Goal: Task Accomplishment & Management: Manage account settings

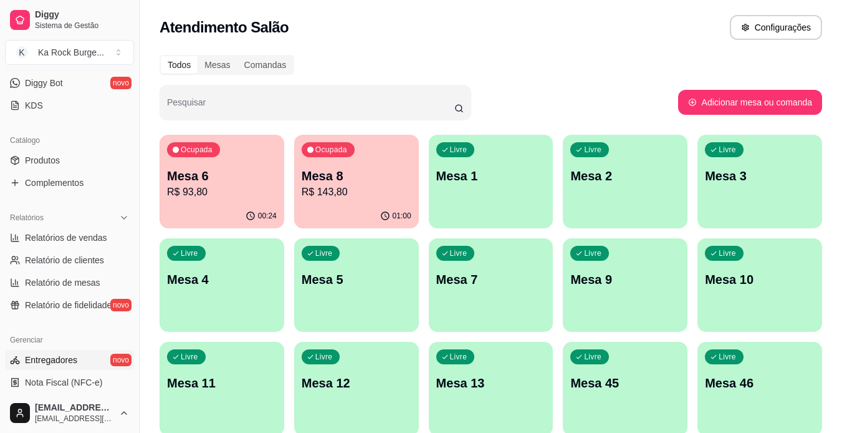
scroll to position [249, 0]
click at [77, 164] on link "Produtos" at bounding box center [69, 159] width 129 height 20
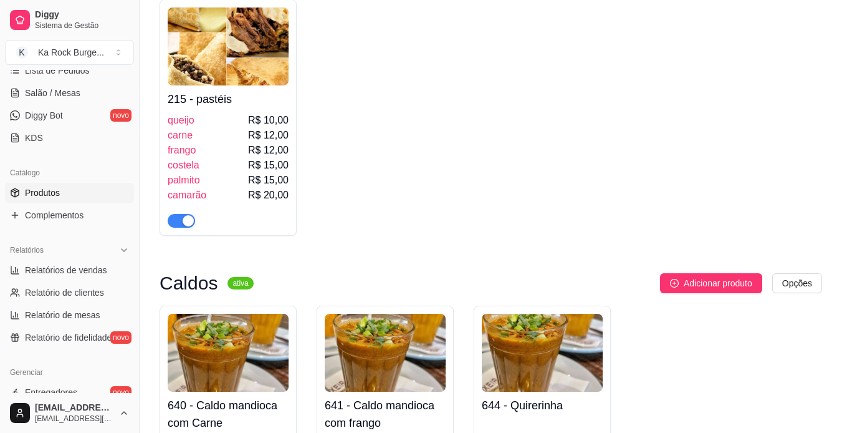
scroll to position [187, 0]
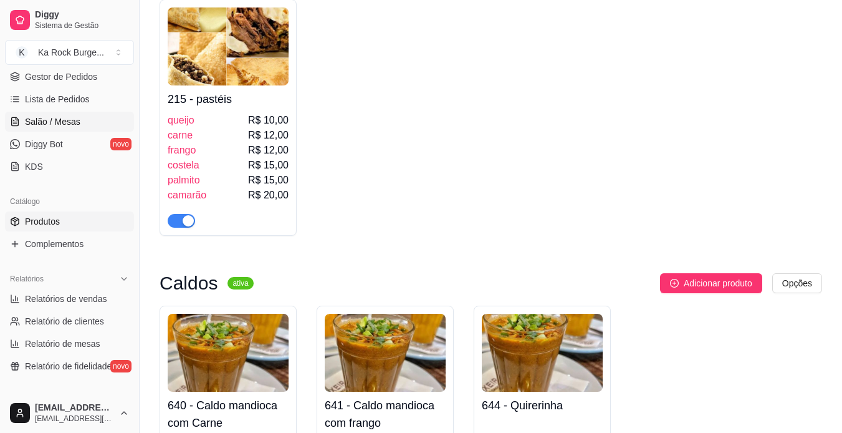
click at [77, 118] on span "Salão / Mesas" at bounding box center [52, 121] width 55 height 12
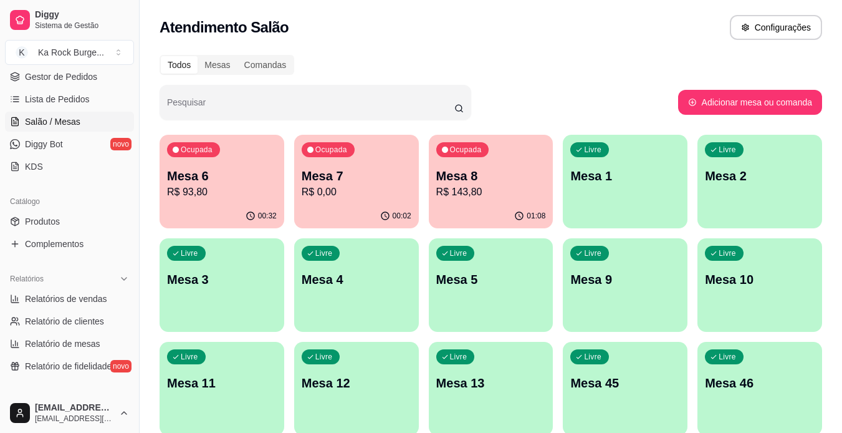
click at [496, 195] on p "R$ 143,80" at bounding box center [491, 192] width 110 height 15
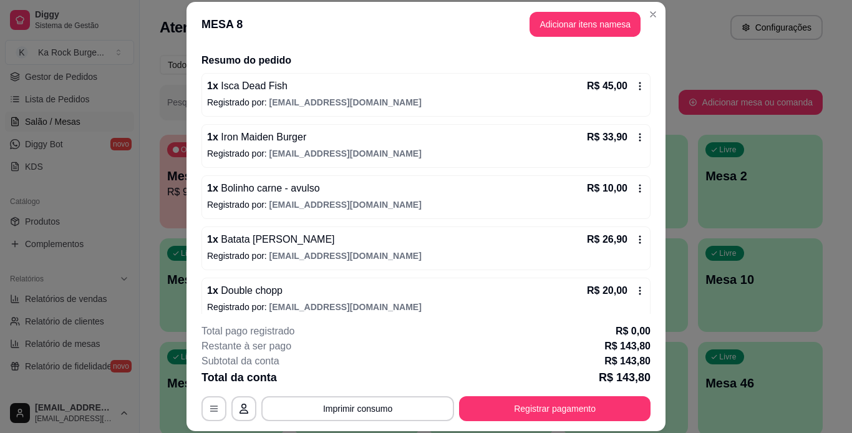
scroll to position [31, 0]
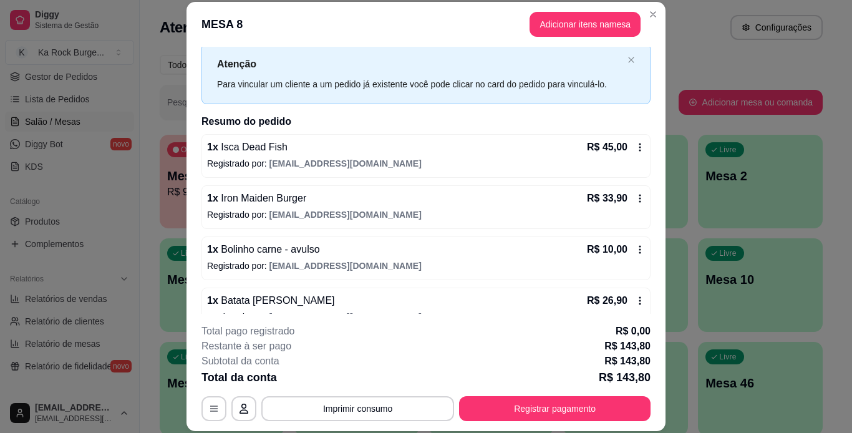
click at [534, 395] on div "**********" at bounding box center [425, 372] width 449 height 97
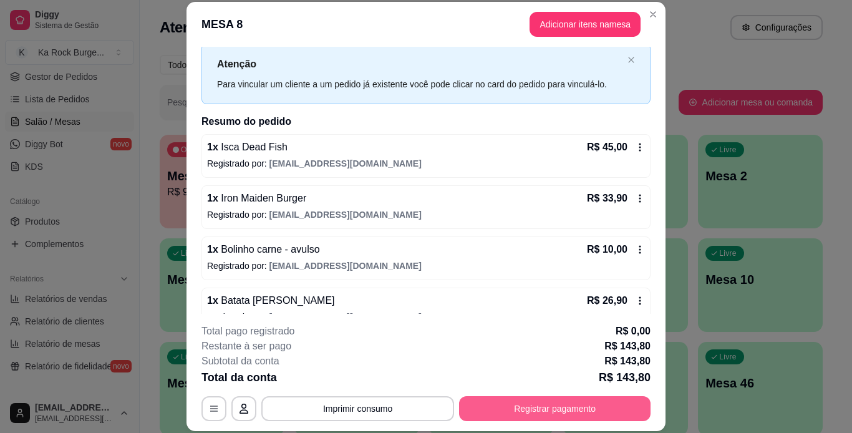
click at [534, 404] on button "Registrar pagamento" at bounding box center [554, 408] width 191 height 25
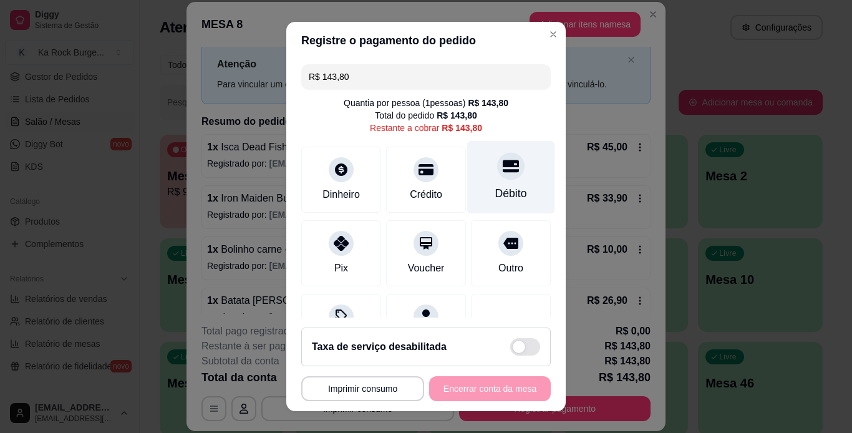
click at [497, 175] on div at bounding box center [510, 165] width 27 height 27
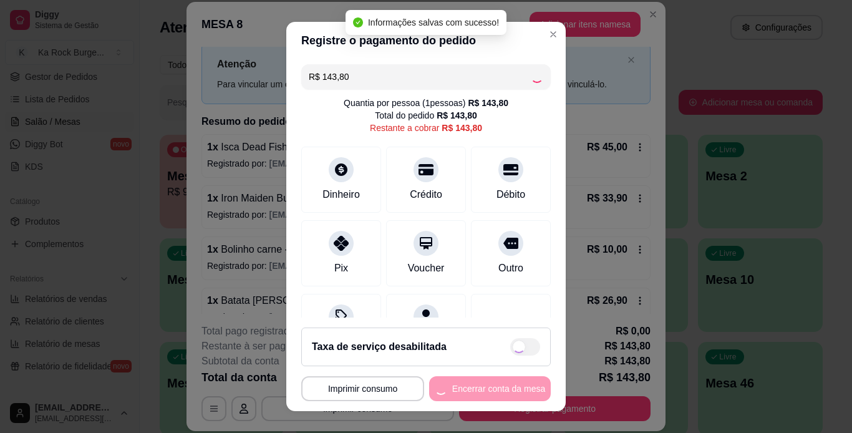
type input "R$ 0,00"
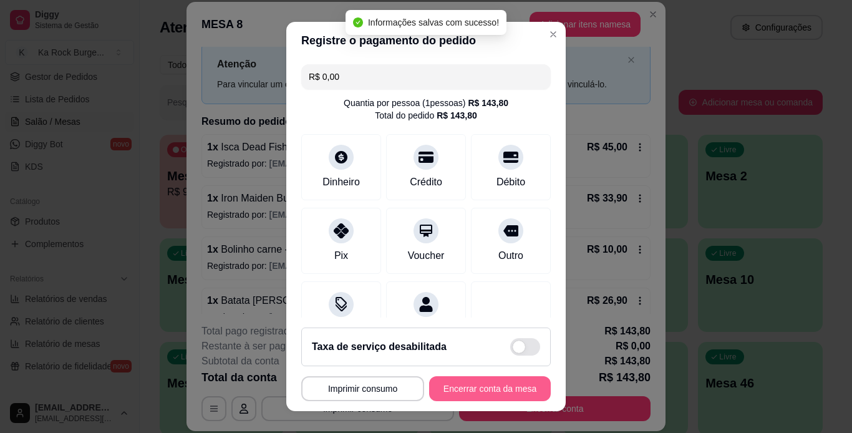
click at [481, 390] on button "Encerrar conta da mesa" at bounding box center [490, 388] width 122 height 25
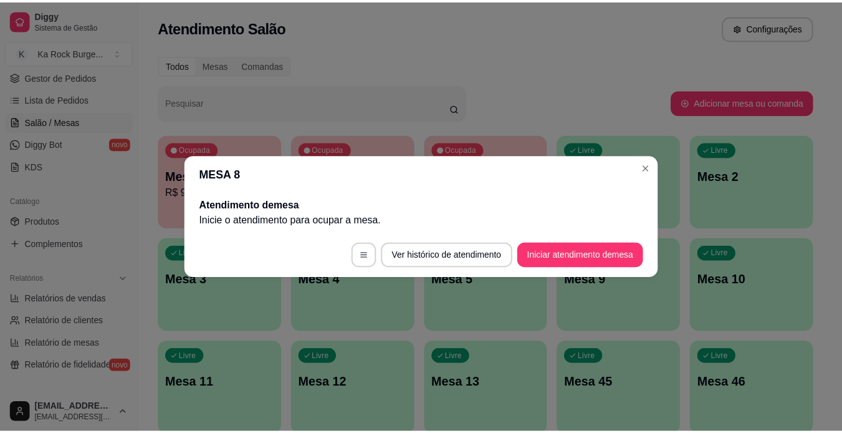
scroll to position [0, 0]
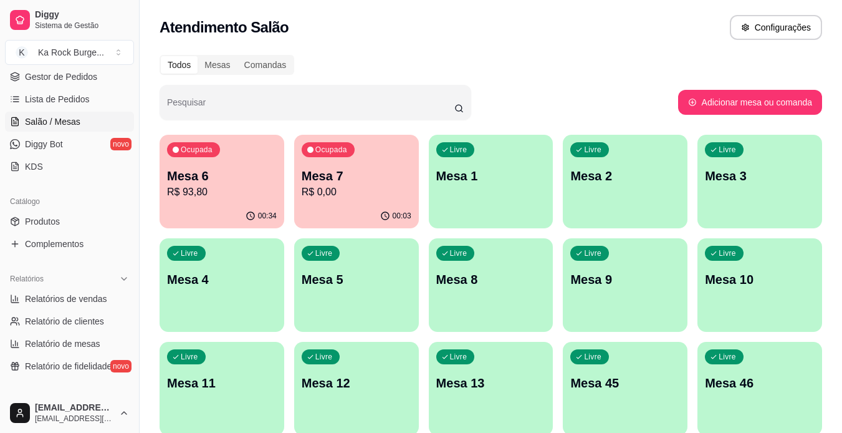
click at [693, 341] on div "Ocupada Mesa 6 R$ 93,80 00:34 Ocupada Mesa 7 R$ 0,00 00:03 Livre Mesa 1 Livre M…" at bounding box center [491, 440] width 663 height 611
click at [592, 87] on div "Pesquisar" at bounding box center [419, 102] width 519 height 35
click at [350, 193] on p "R$ 0,00" at bounding box center [356, 192] width 107 height 14
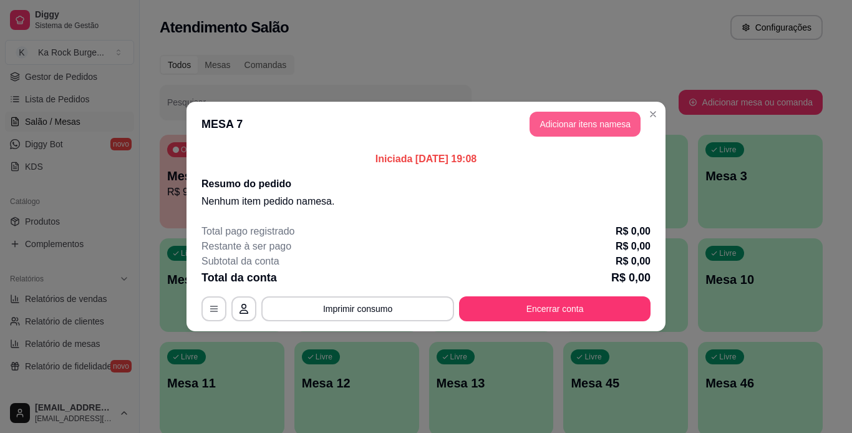
click at [565, 112] on button "Adicionar itens na mesa" at bounding box center [584, 124] width 111 height 25
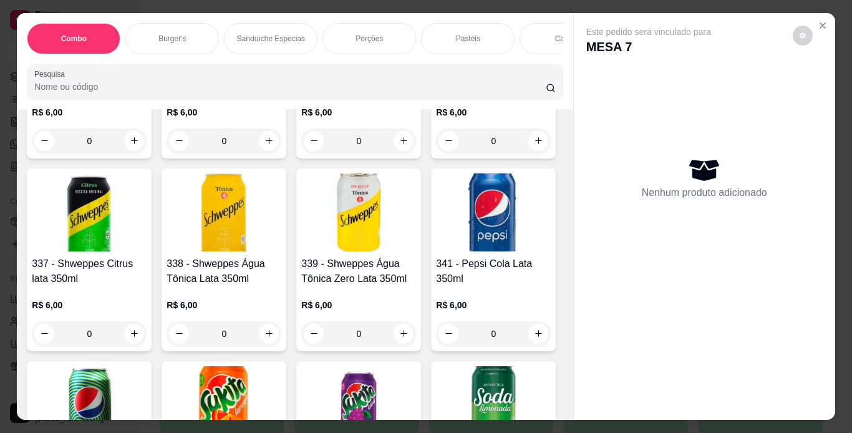
scroll to position [5486, 0]
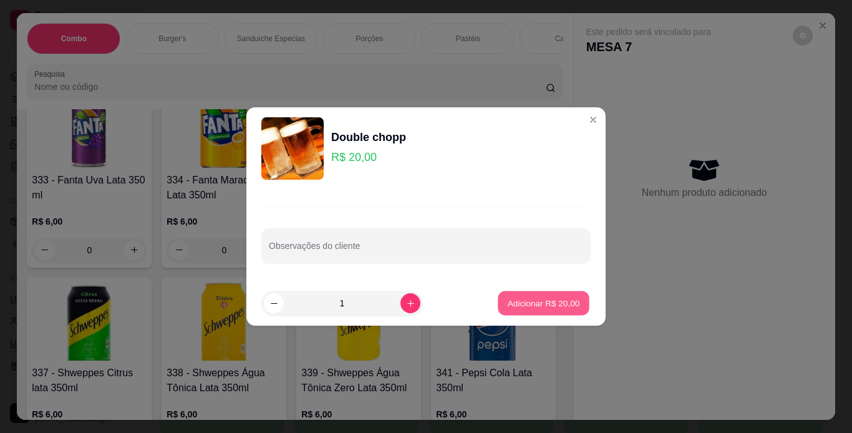
click at [521, 306] on p "Adicionar R$ 20,00" at bounding box center [543, 303] width 72 height 12
type input "1"
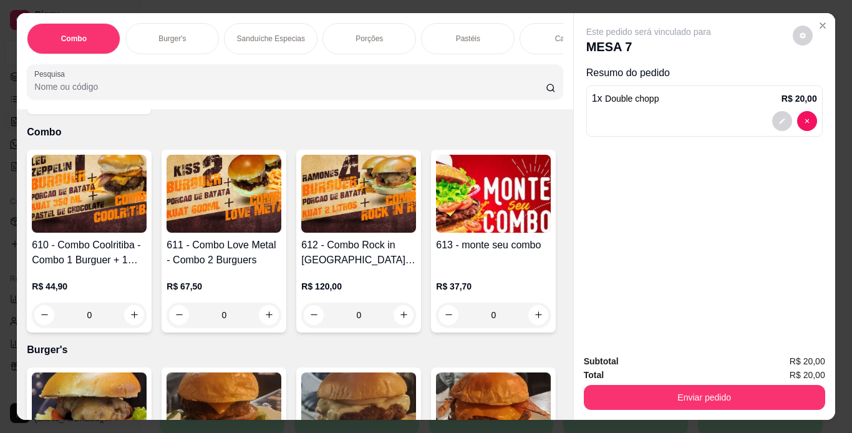
scroll to position [0, 0]
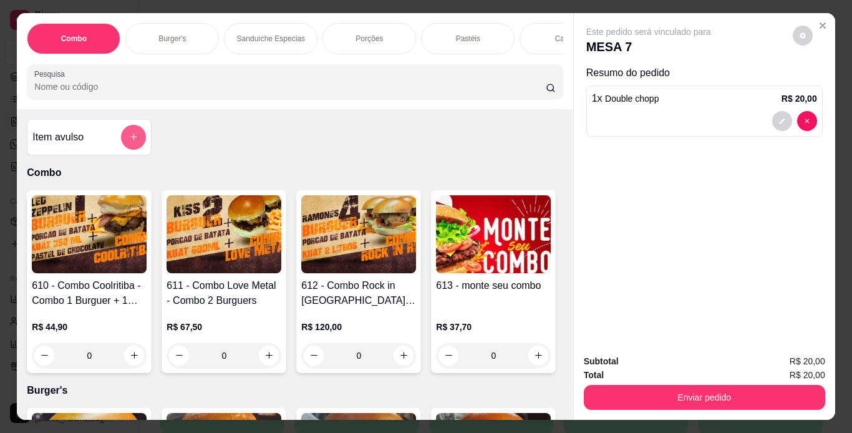
click at [129, 142] on icon "add-separate-item" at bounding box center [133, 136] width 9 height 9
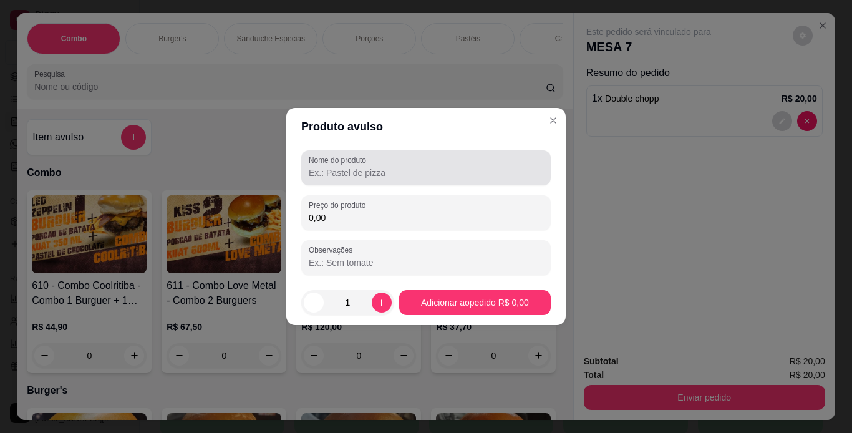
click at [366, 170] on input "Nome do produto" at bounding box center [426, 172] width 234 height 12
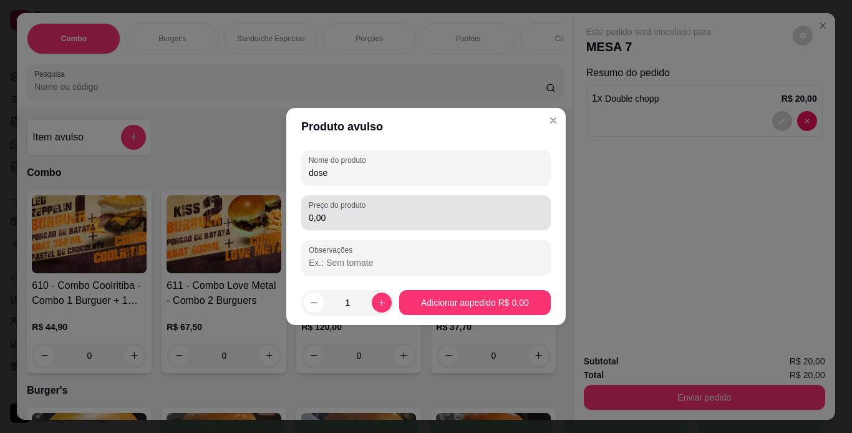
type input "dose"
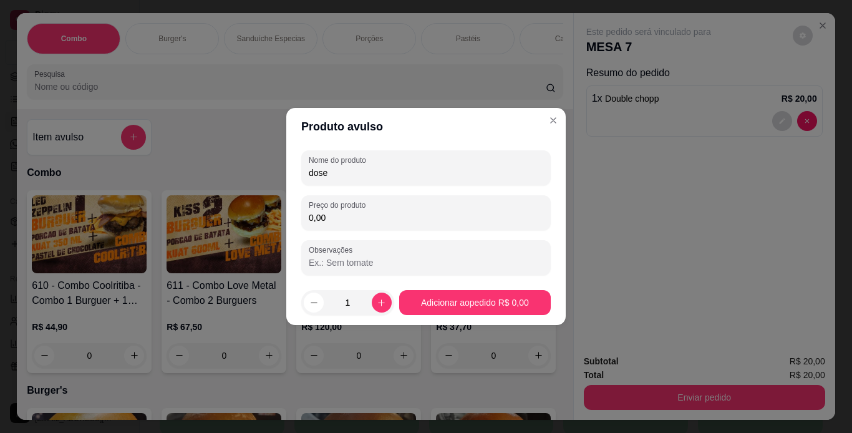
click at [358, 214] on input "0,00" at bounding box center [426, 217] width 234 height 12
type input "2,00"
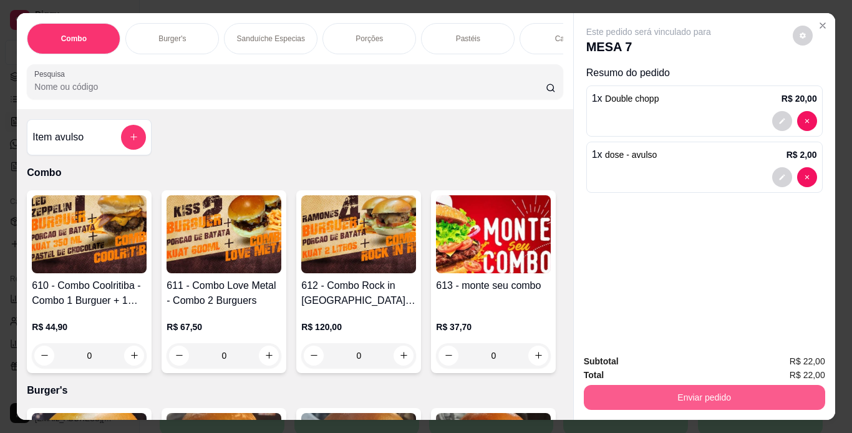
click at [627, 390] on button "Enviar pedido" at bounding box center [704, 397] width 241 height 25
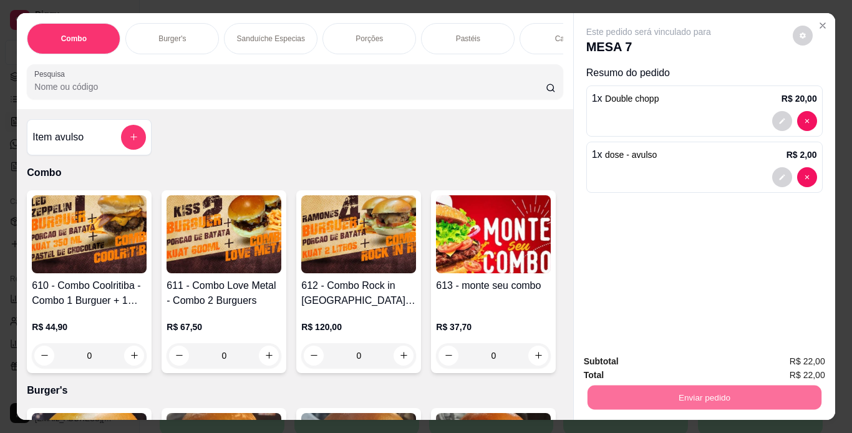
click at [632, 363] on button "Não registrar e enviar pedido" at bounding box center [663, 362] width 130 height 24
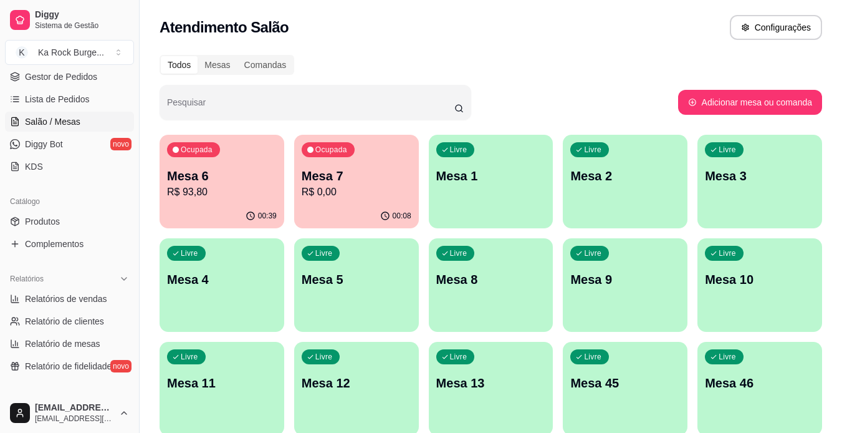
click at [193, 160] on div "Ocupada Mesa 6 R$ 93,80" at bounding box center [222, 169] width 125 height 69
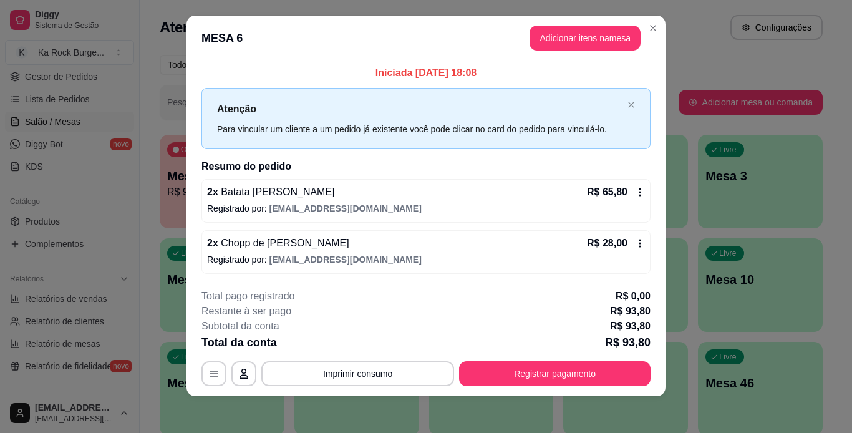
scroll to position [14, 0]
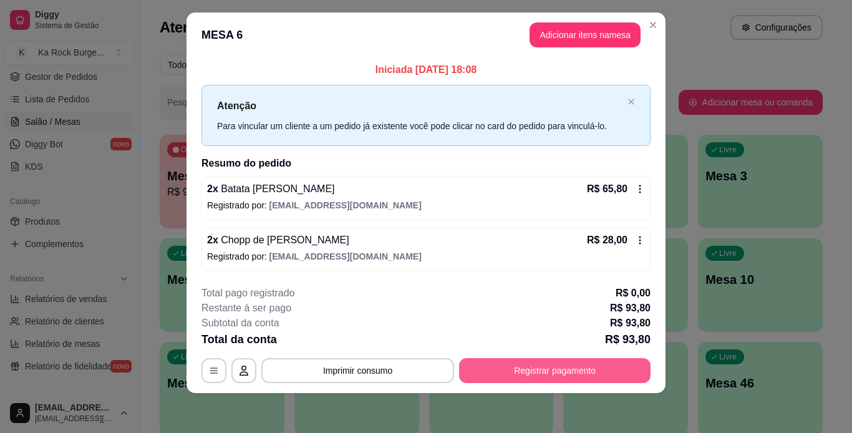
click at [529, 381] on button "Registrar pagamento" at bounding box center [554, 370] width 191 height 25
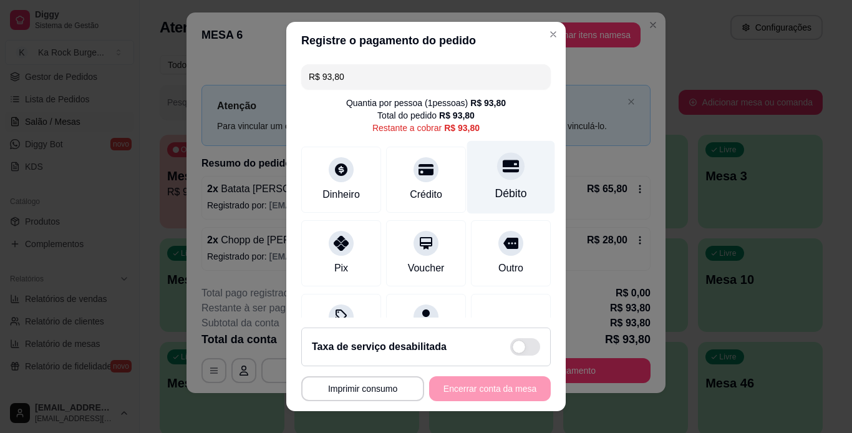
click at [495, 187] on div "Débito" at bounding box center [511, 193] width 32 height 16
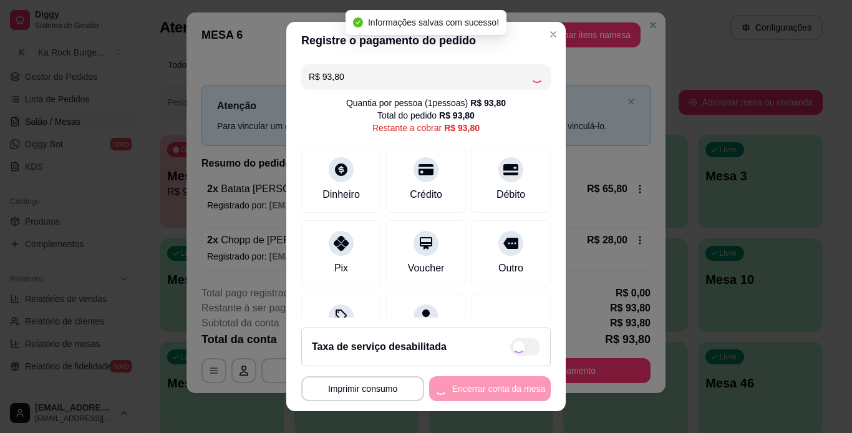
type input "R$ 0,00"
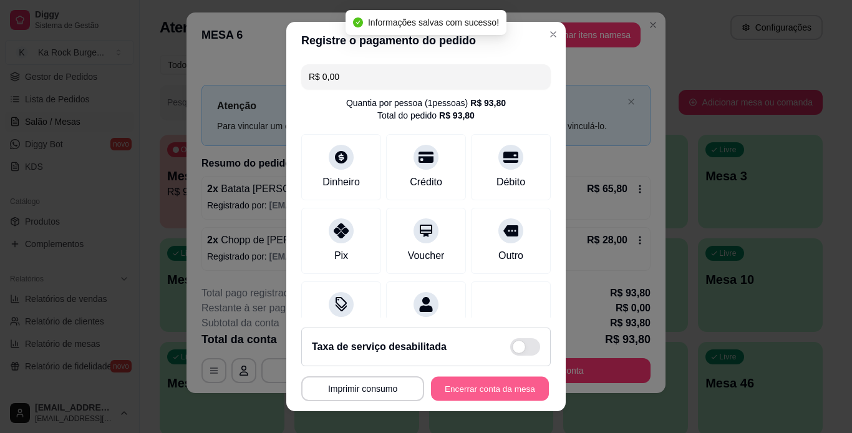
click at [494, 395] on button "Encerrar conta da mesa" at bounding box center [490, 389] width 118 height 24
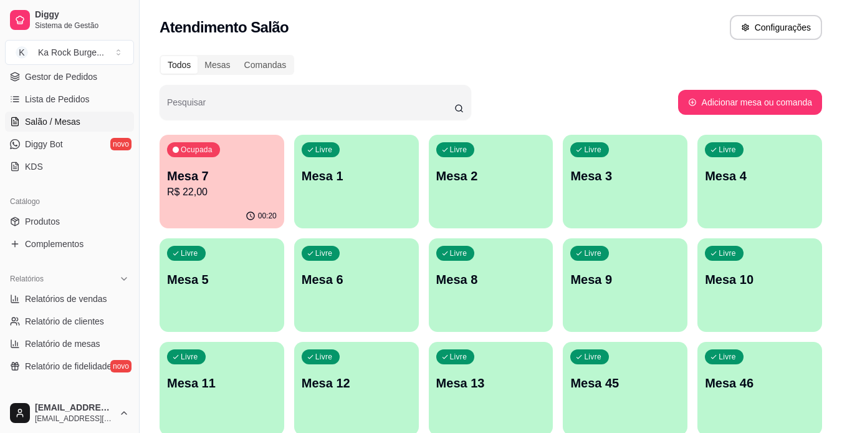
click at [195, 181] on p "Mesa 7" at bounding box center [222, 175] width 110 height 17
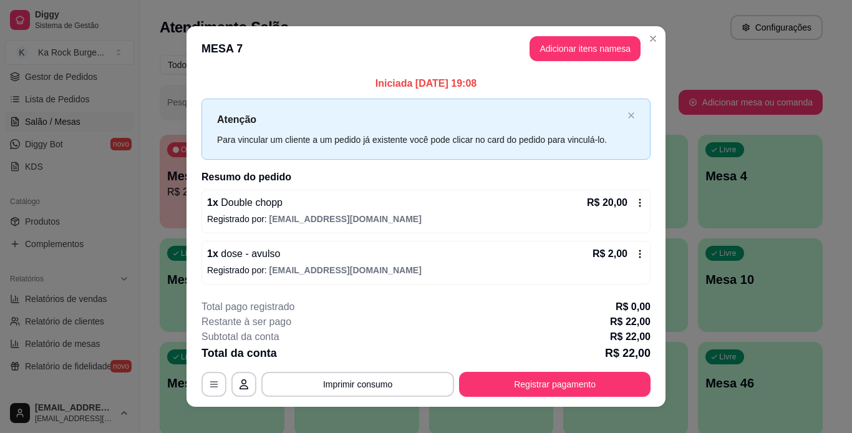
click at [635, 204] on icon at bounding box center [640, 203] width 10 height 10
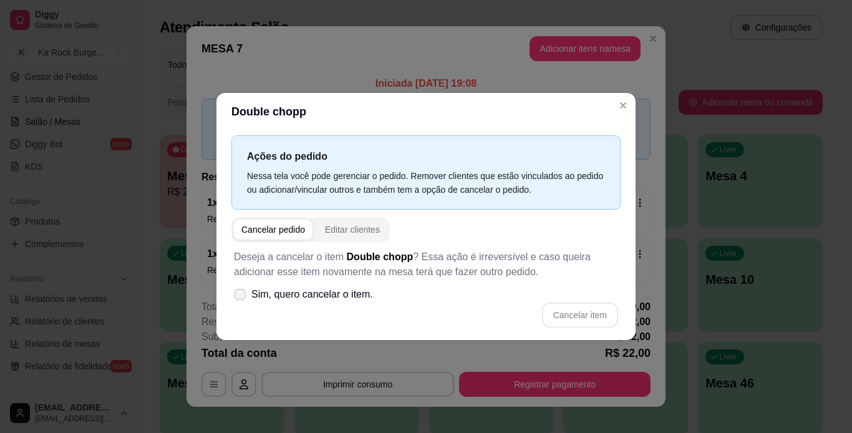
click at [237, 296] on icon at bounding box center [239, 294] width 9 height 7
click at [237, 297] on input "Sim, quero cancelar o item." at bounding box center [237, 301] width 8 height 8
checkbox input "true"
click at [568, 319] on button "Cancelar item" at bounding box center [580, 314] width 76 height 25
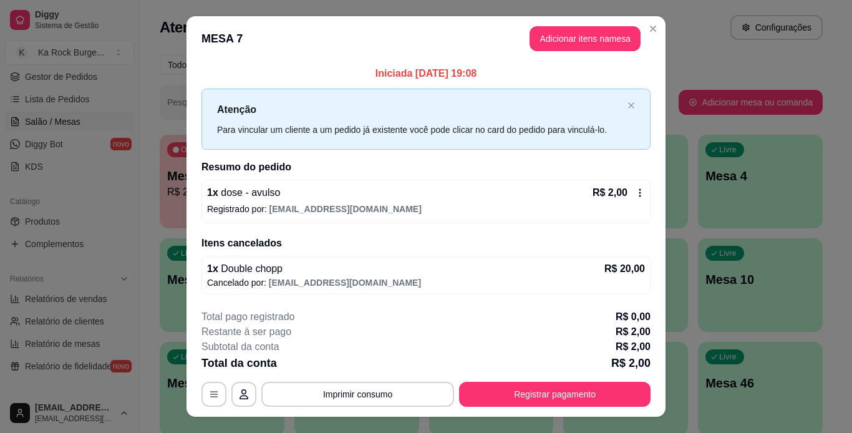
click at [635, 195] on icon at bounding box center [640, 193] width 10 height 10
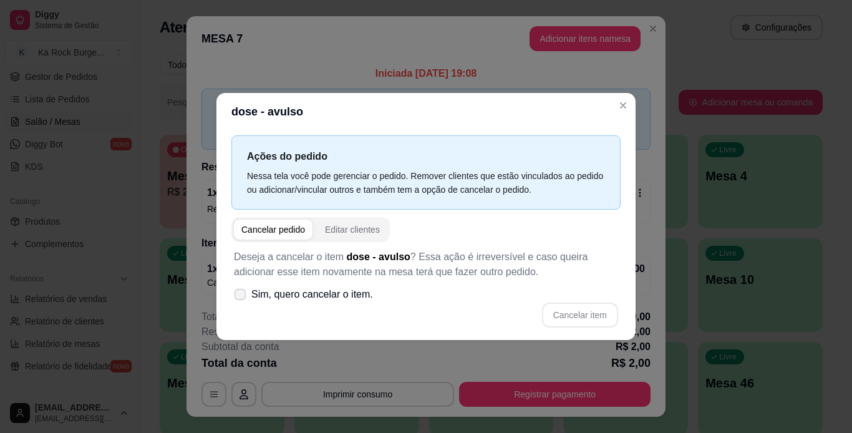
click at [240, 295] on icon at bounding box center [239, 294] width 9 height 7
click at [240, 297] on input "Sim, quero cancelar o item." at bounding box center [237, 301] width 8 height 8
checkbox input "true"
click at [595, 313] on button "Cancelar item" at bounding box center [580, 314] width 76 height 25
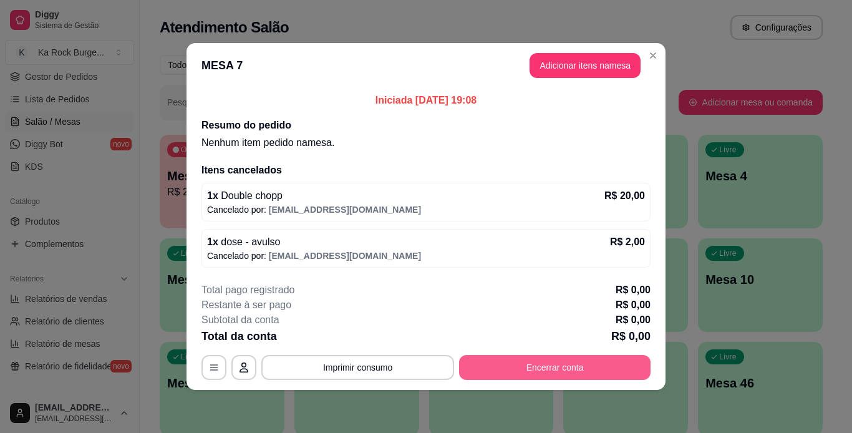
click at [557, 366] on button "Encerrar conta" at bounding box center [554, 367] width 191 height 25
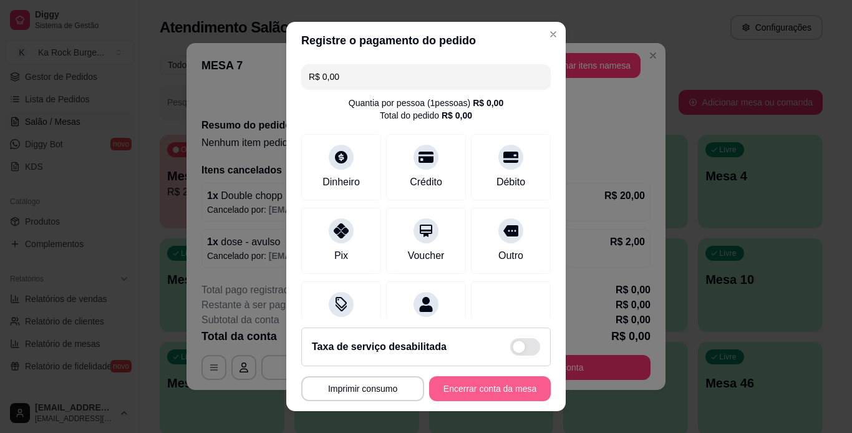
click at [487, 394] on button "Encerrar conta da mesa" at bounding box center [490, 388] width 122 height 25
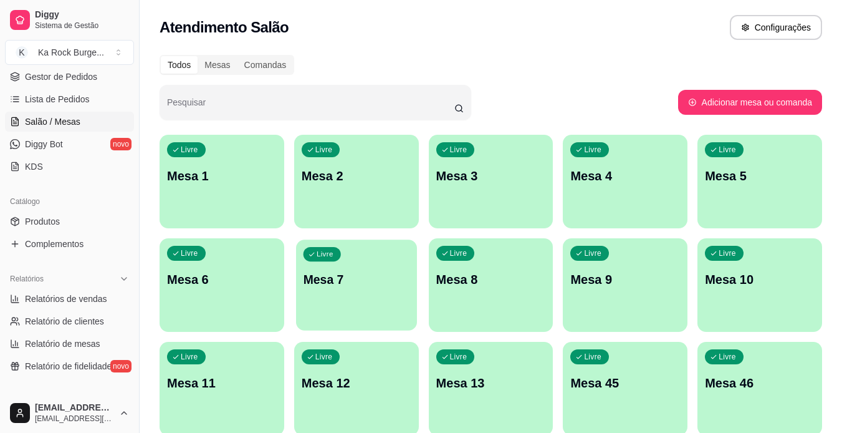
click at [402, 276] on p "Mesa 7" at bounding box center [356, 279] width 107 height 17
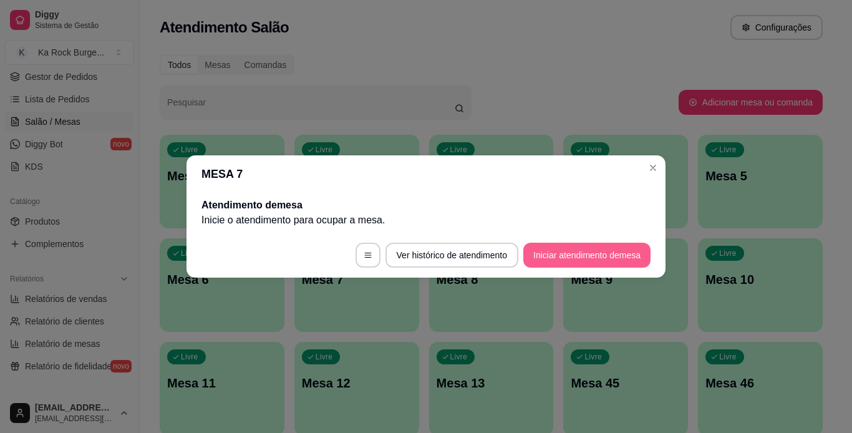
click at [551, 259] on button "Iniciar atendimento de mesa" at bounding box center [586, 255] width 127 height 25
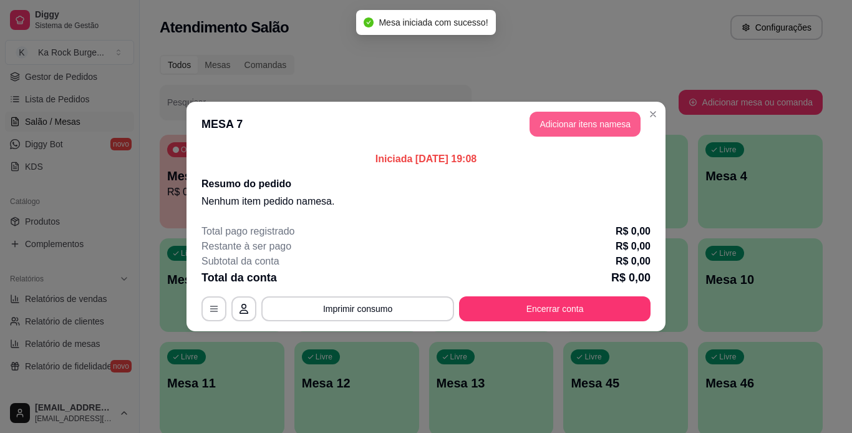
click at [555, 128] on button "Adicionar itens na mesa" at bounding box center [584, 124] width 111 height 25
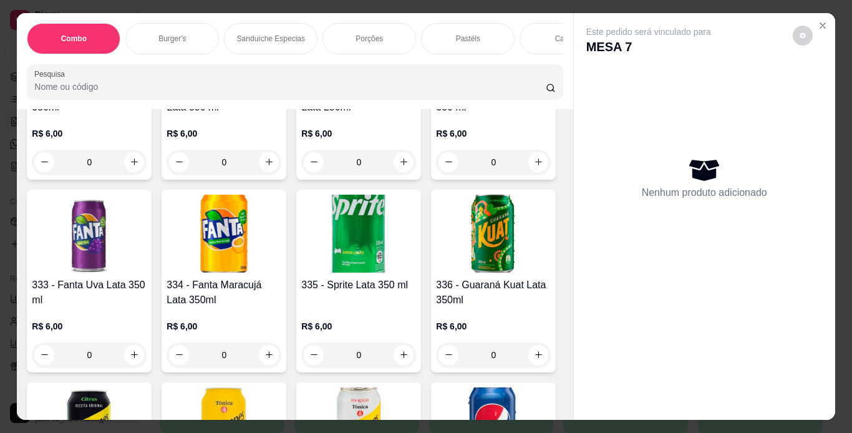
scroll to position [5486, 0]
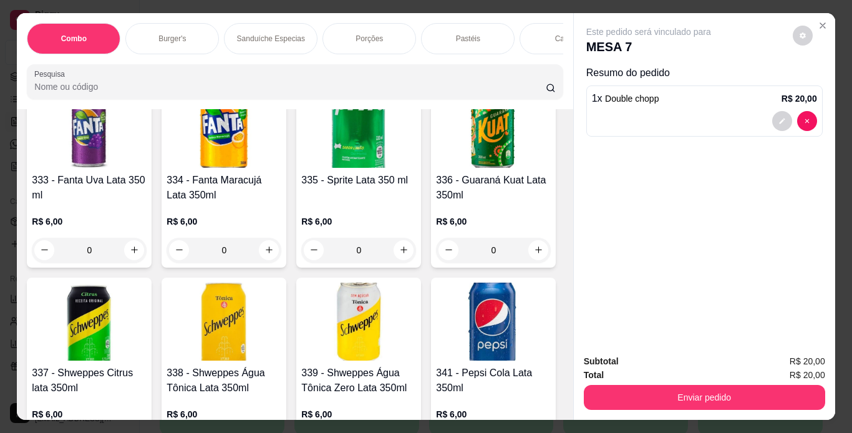
type input "2"
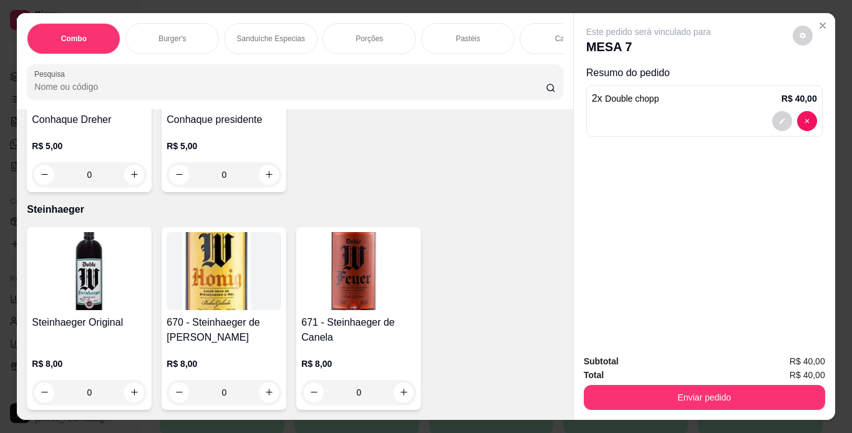
scroll to position [10786, 0]
type input "1"
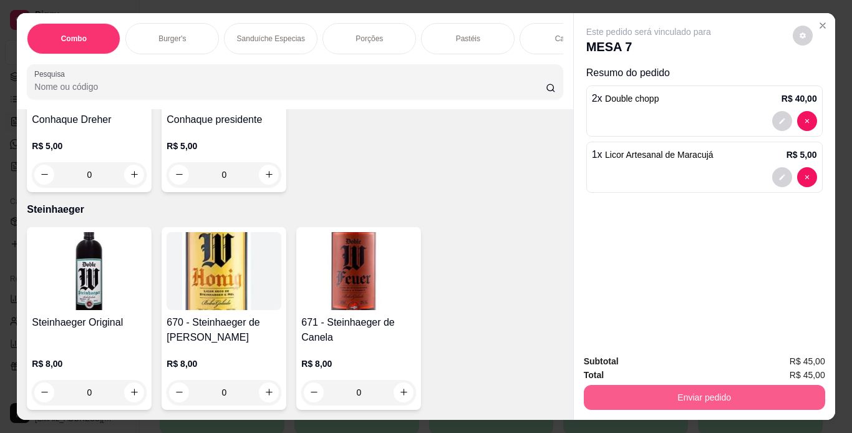
click at [587, 391] on button "Enviar pedido" at bounding box center [704, 397] width 241 height 25
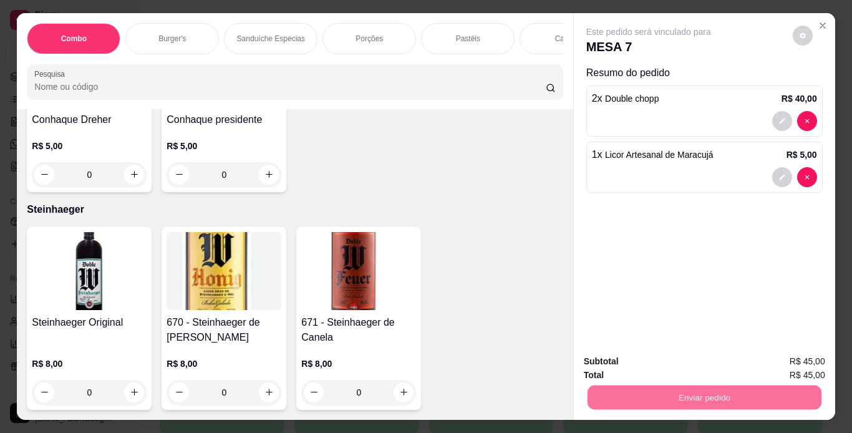
click at [638, 360] on button "Não registrar e enviar pedido" at bounding box center [663, 362] width 130 height 24
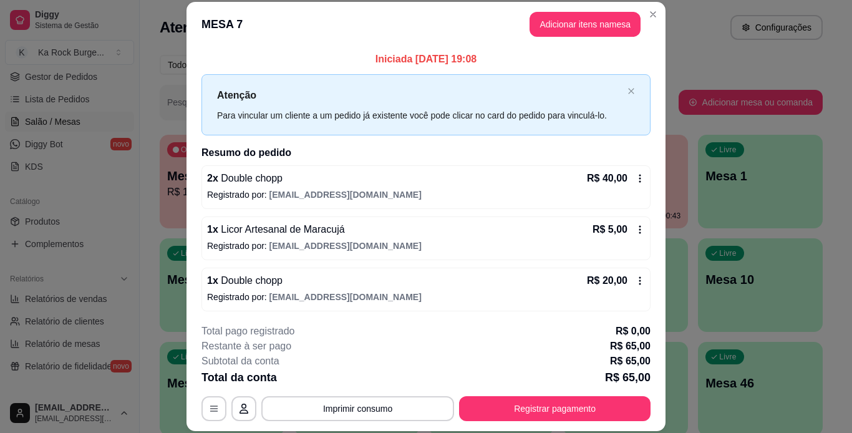
scroll to position [2, 0]
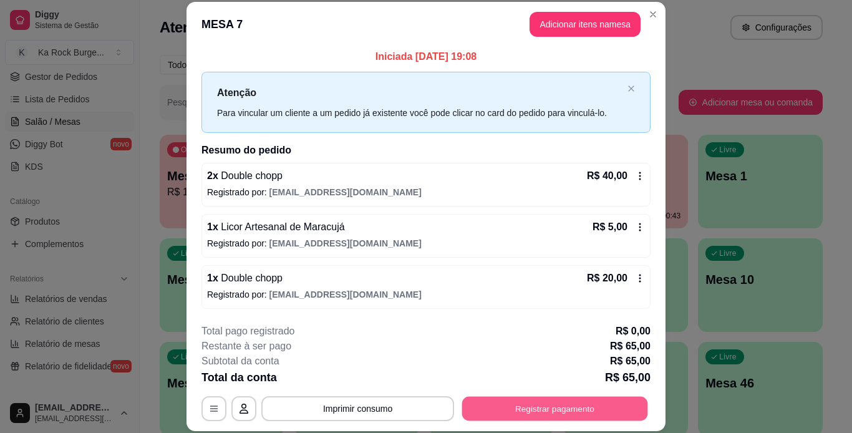
click at [615, 416] on button "Registrar pagamento" at bounding box center [555, 408] width 186 height 24
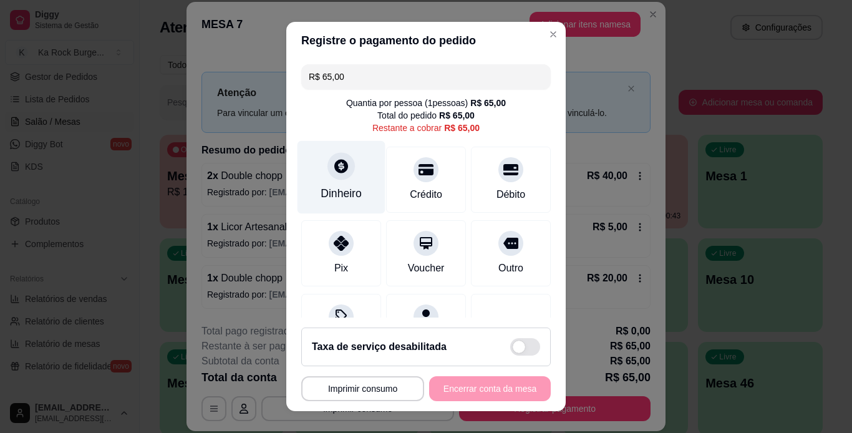
click at [349, 193] on div "Dinheiro" at bounding box center [340, 193] width 41 height 16
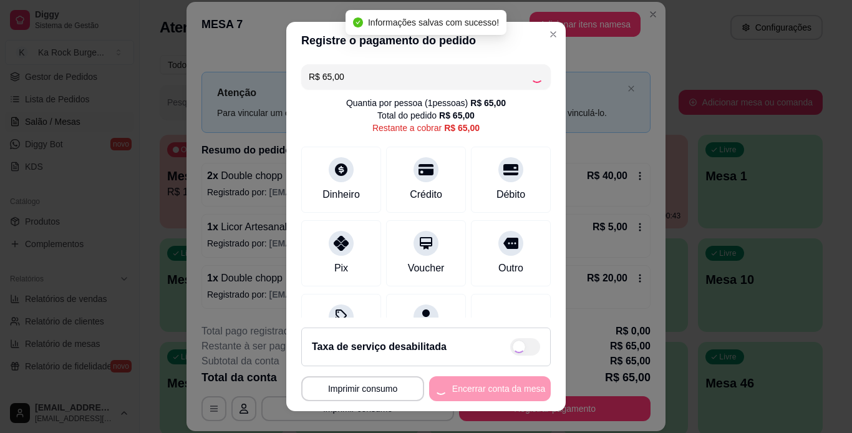
type input "R$ 0,00"
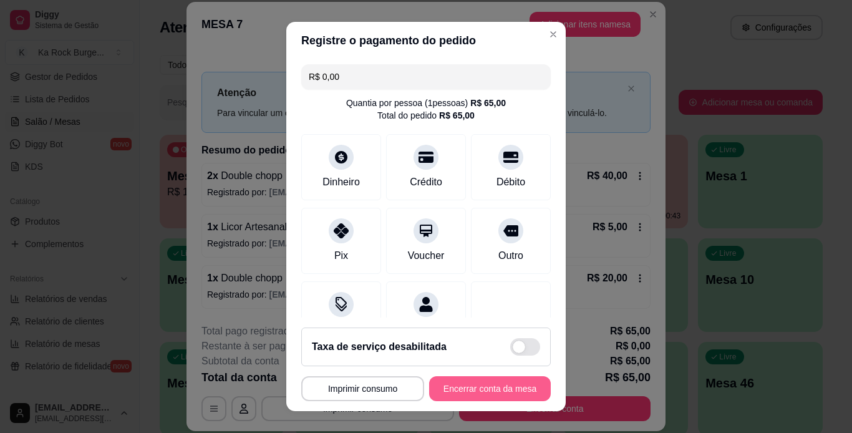
click at [509, 388] on button "Encerrar conta da mesa" at bounding box center [490, 388] width 122 height 25
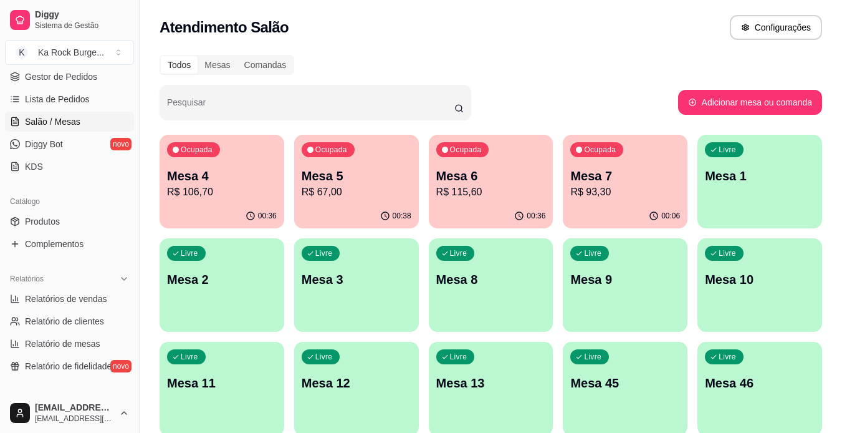
click at [406, 171] on p "Mesa 5" at bounding box center [357, 175] width 110 height 17
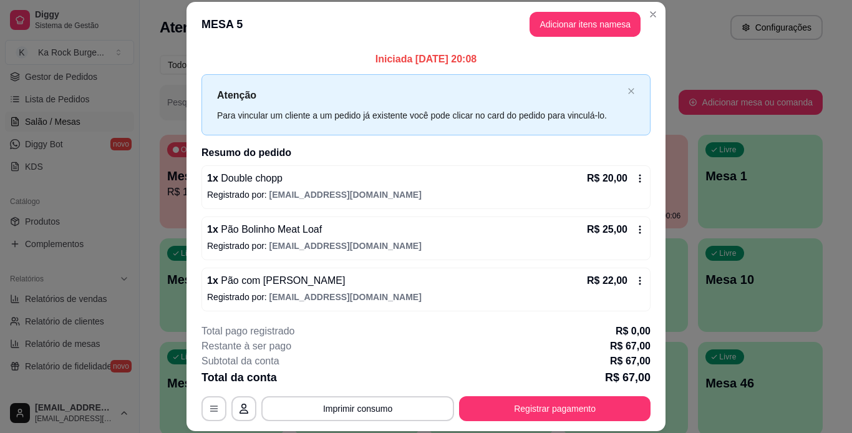
scroll to position [2, 0]
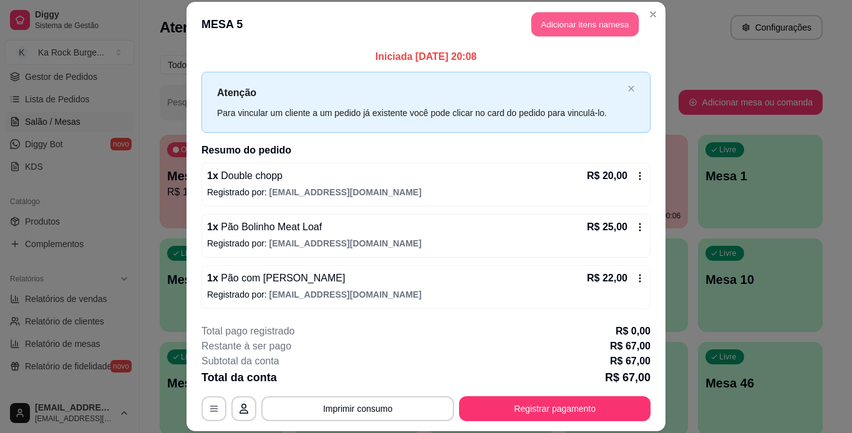
click at [603, 16] on button "Adicionar itens na mesa" at bounding box center [584, 24] width 107 height 24
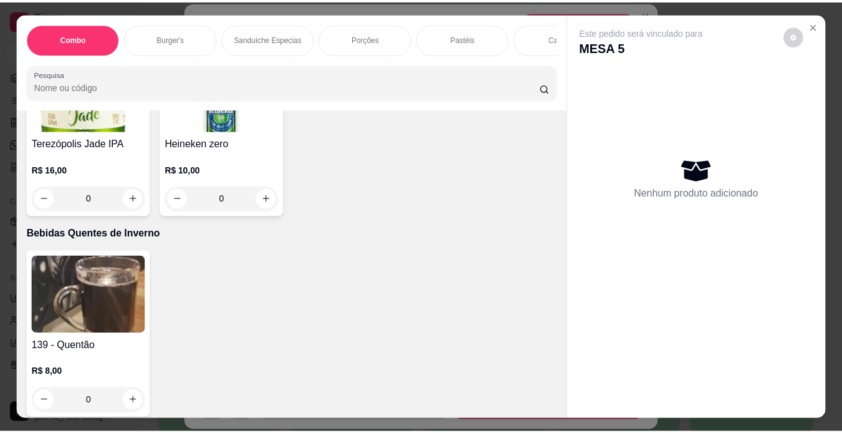
scroll to position [5424, 0]
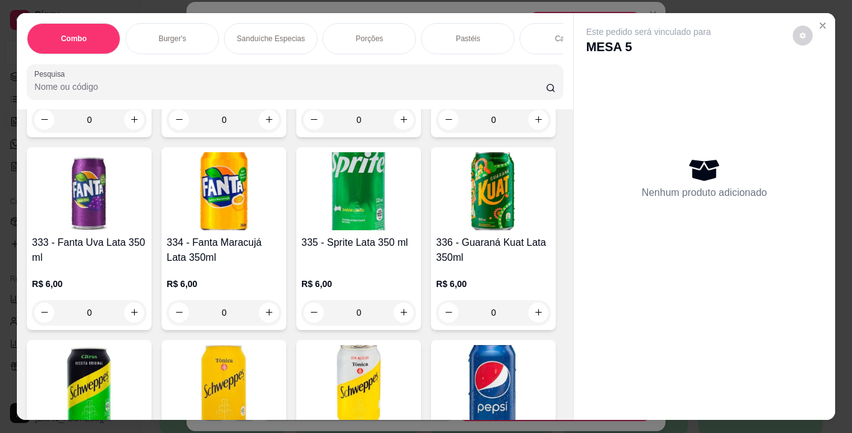
type input "1"
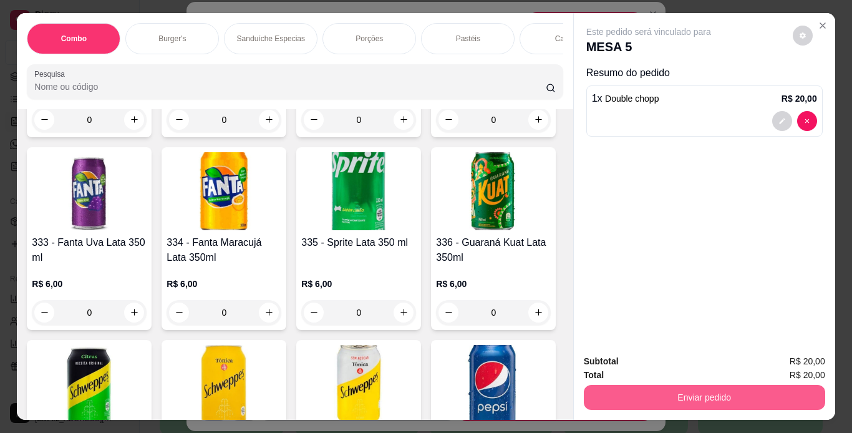
click at [632, 393] on button "Enviar pedido" at bounding box center [704, 397] width 241 height 25
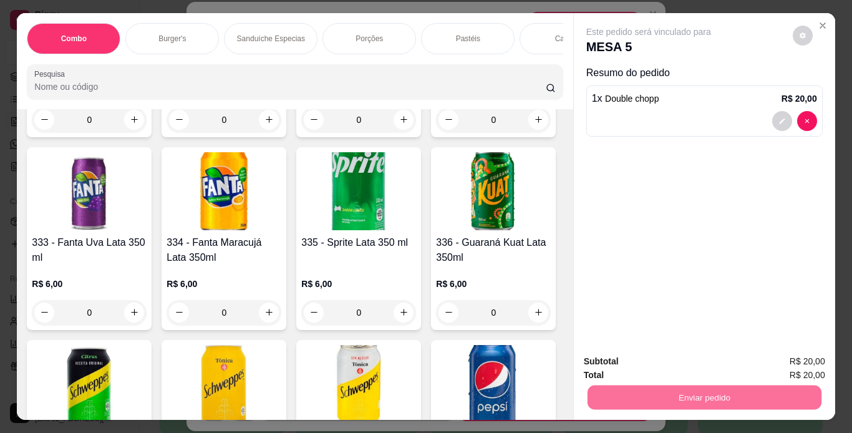
click at [632, 362] on button "Não registrar e enviar pedido" at bounding box center [663, 361] width 126 height 23
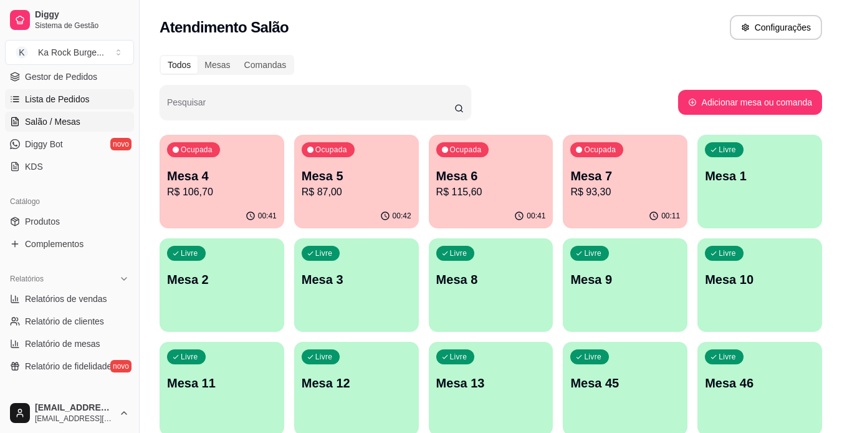
scroll to position [125, 0]
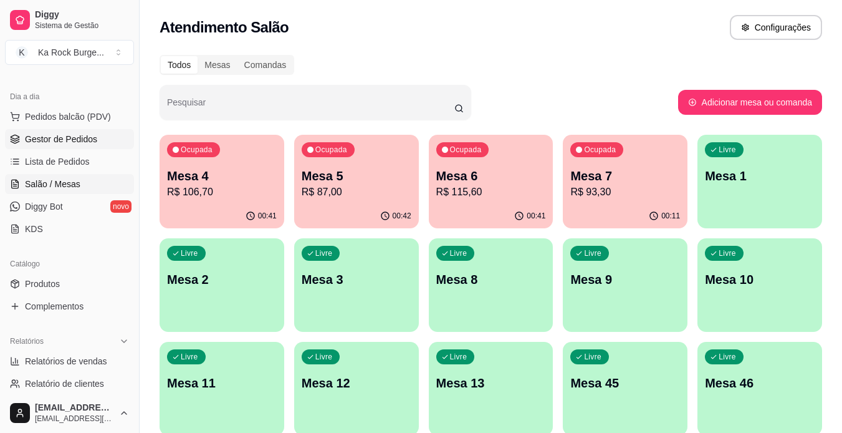
click at [57, 142] on span "Gestor de Pedidos" at bounding box center [61, 139] width 72 height 12
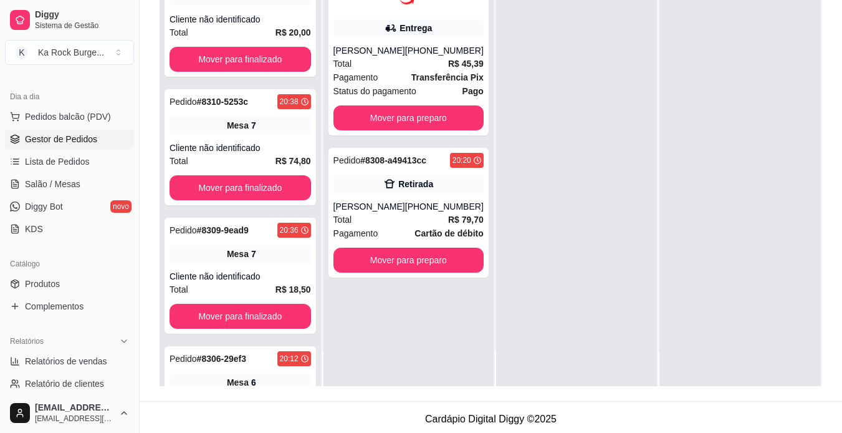
scroll to position [190, 0]
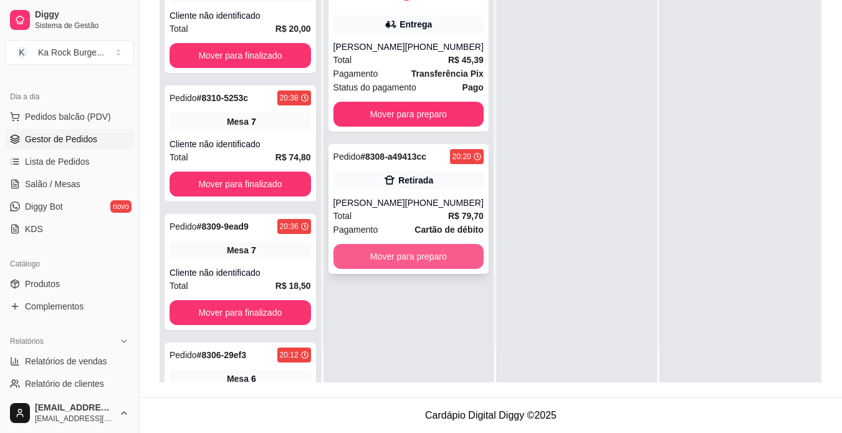
click at [421, 256] on button "Mover para preparo" at bounding box center [409, 256] width 150 height 25
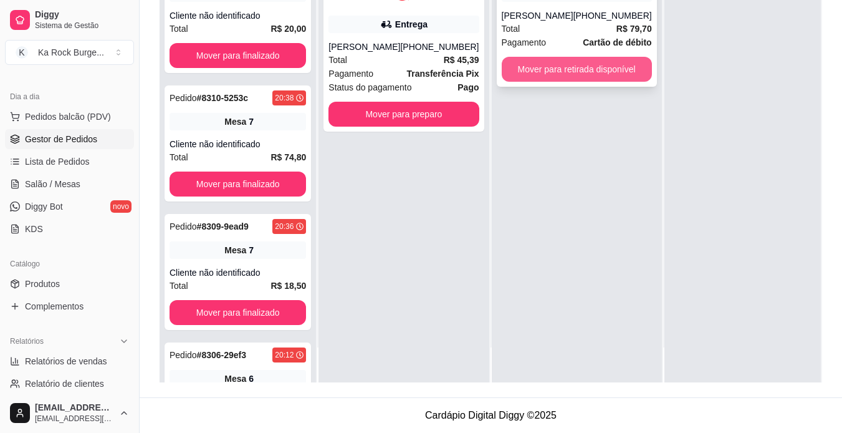
click at [591, 74] on button "Mover para retirada disponível" at bounding box center [577, 69] width 150 height 25
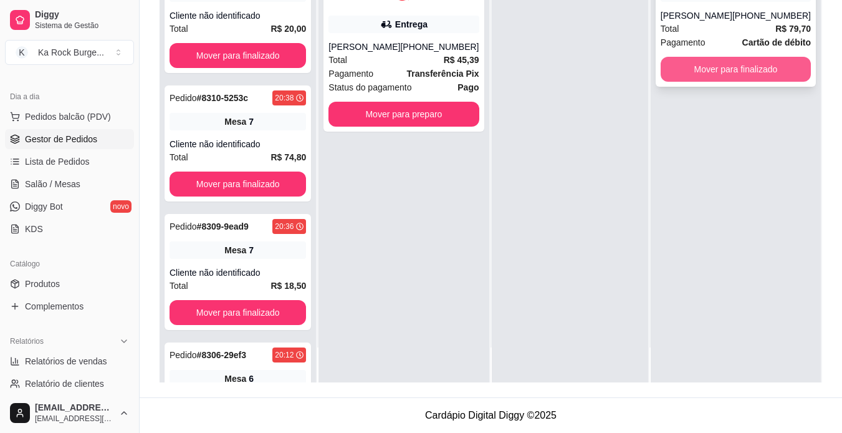
click at [692, 79] on button "Mover para finalizado" at bounding box center [736, 69] width 150 height 25
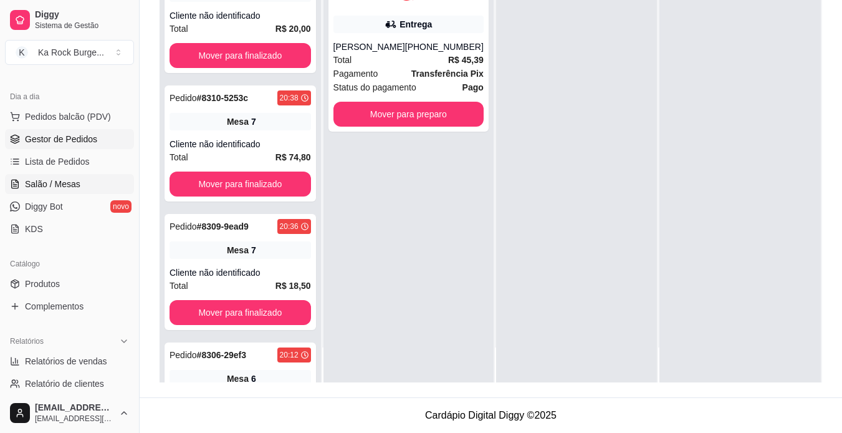
click at [60, 183] on span "Salão / Mesas" at bounding box center [52, 184] width 55 height 12
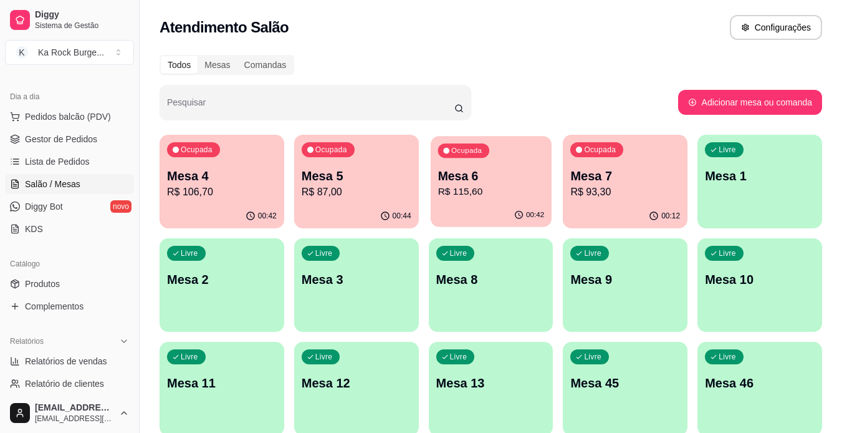
click at [471, 200] on div "Ocupada Mesa 6 R$ 115,60" at bounding box center [491, 169] width 121 height 67
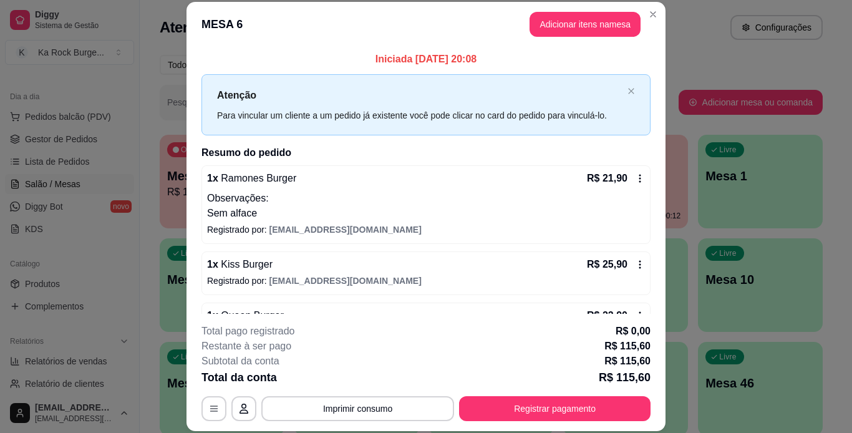
click at [639, 179] on icon at bounding box center [640, 178] width 2 height 8
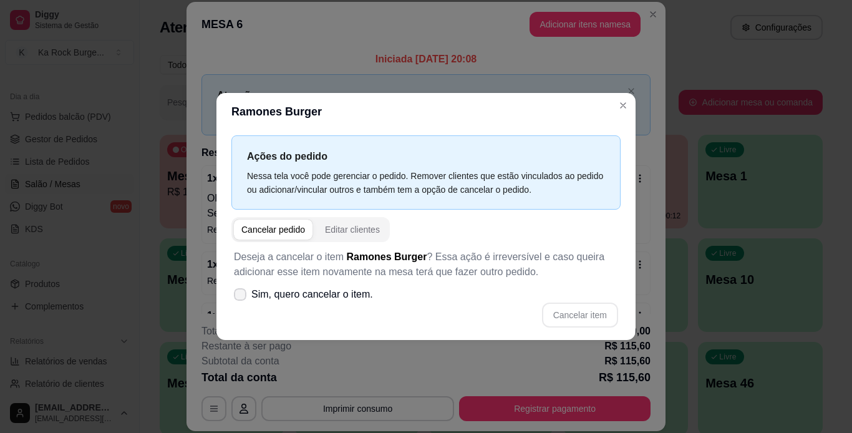
click at [240, 289] on span at bounding box center [240, 294] width 12 height 12
click at [240, 297] on input "Sim, quero cancelar o item." at bounding box center [237, 301] width 8 height 8
checkbox input "true"
click at [564, 304] on button "Cancelar item" at bounding box center [579, 315] width 74 height 24
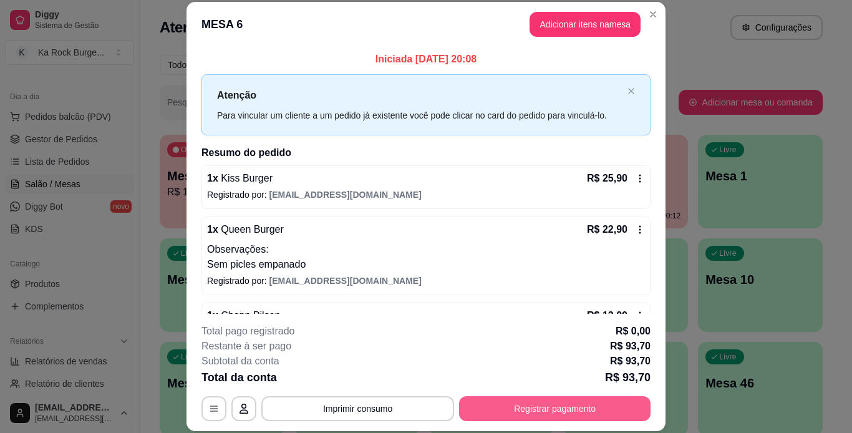
click at [550, 406] on button "Registrar pagamento" at bounding box center [554, 408] width 191 height 25
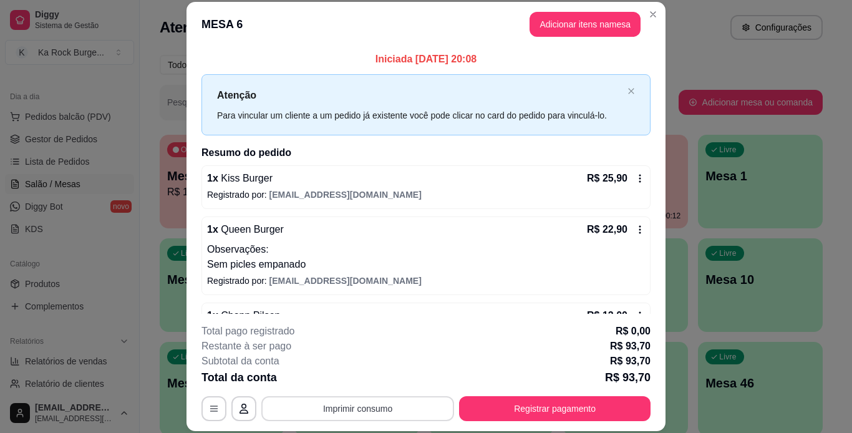
click at [385, 406] on button "Imprimir consumo" at bounding box center [357, 408] width 193 height 25
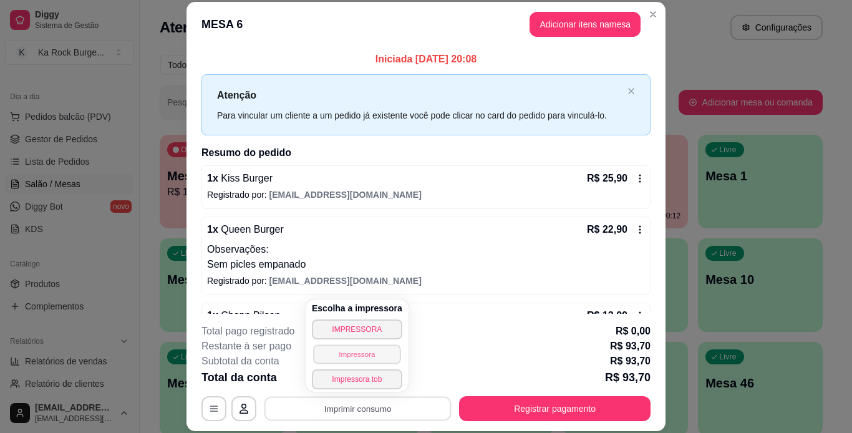
click at [355, 362] on button "Impressora" at bounding box center [356, 353] width 87 height 19
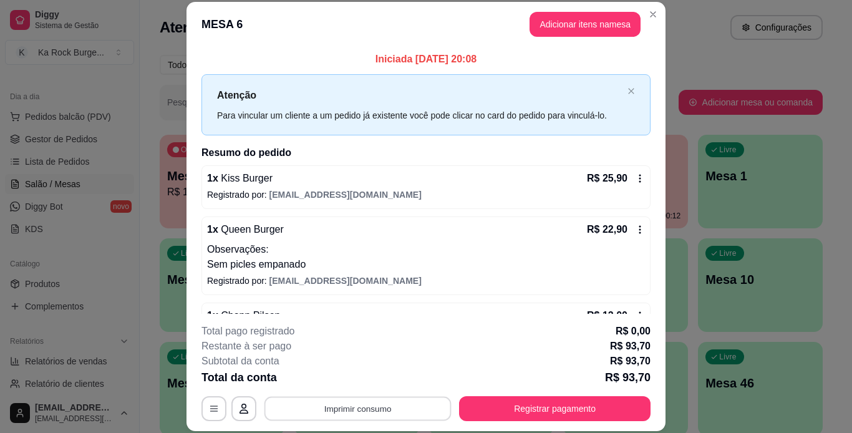
click at [381, 406] on button "Imprimir consumo" at bounding box center [357, 408] width 187 height 24
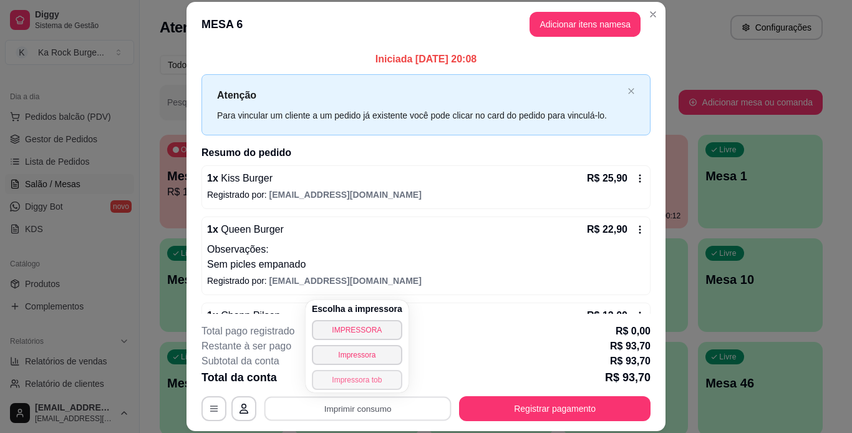
click at [371, 377] on button "Impressora tob" at bounding box center [357, 380] width 90 height 20
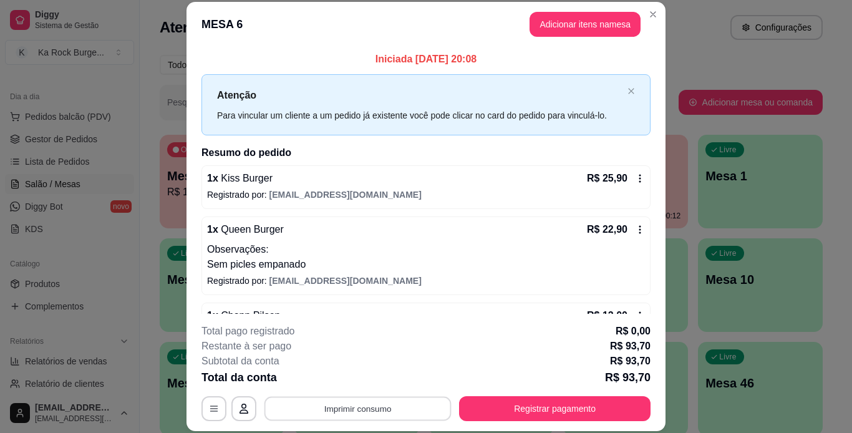
click at [361, 400] on button "Imprimir consumo" at bounding box center [357, 408] width 187 height 24
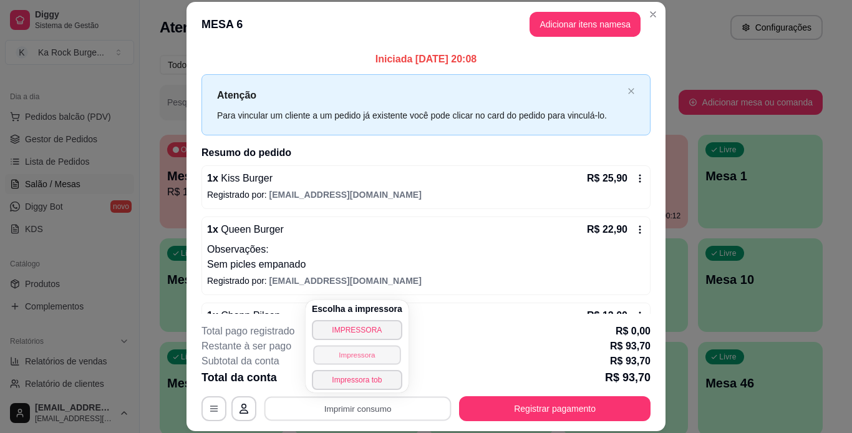
click at [357, 358] on button "Impressora" at bounding box center [356, 354] width 87 height 19
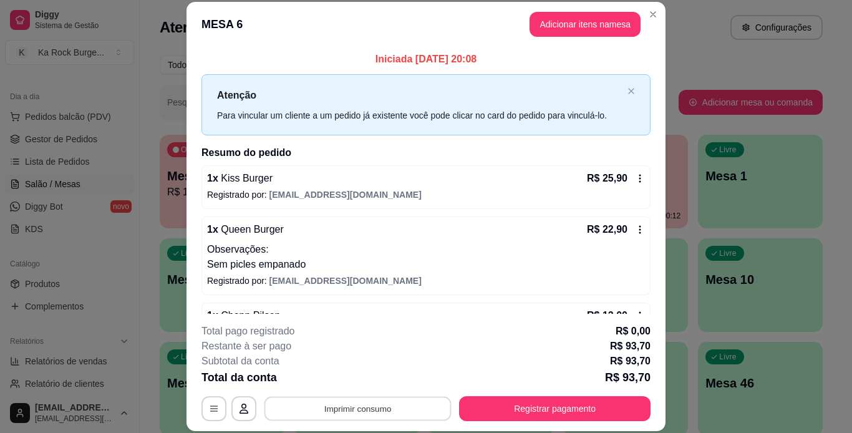
click at [317, 410] on button "Imprimir consumo" at bounding box center [357, 408] width 187 height 24
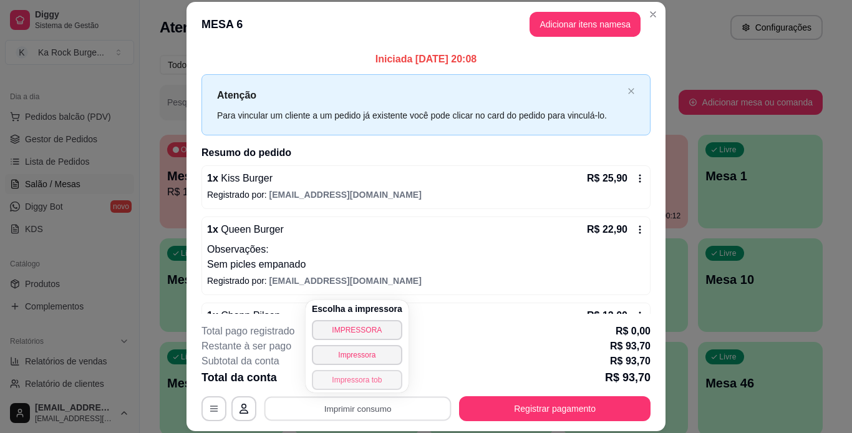
click at [342, 382] on button "Impressora tob" at bounding box center [357, 380] width 90 height 20
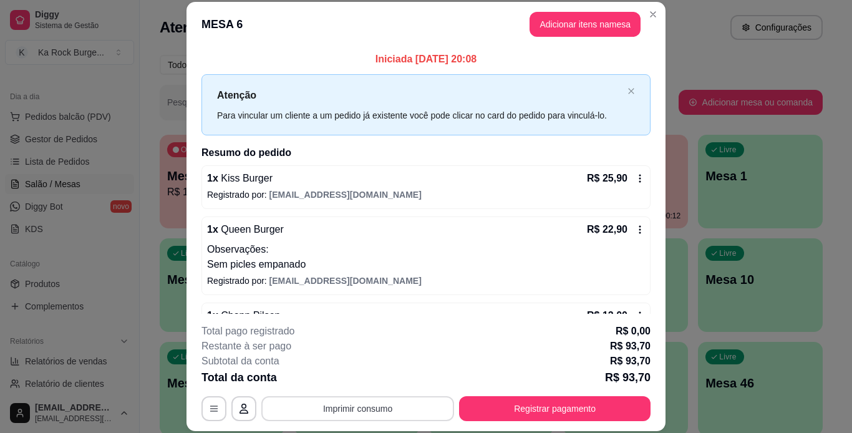
click at [352, 410] on button "Imprimir consumo" at bounding box center [357, 408] width 193 height 25
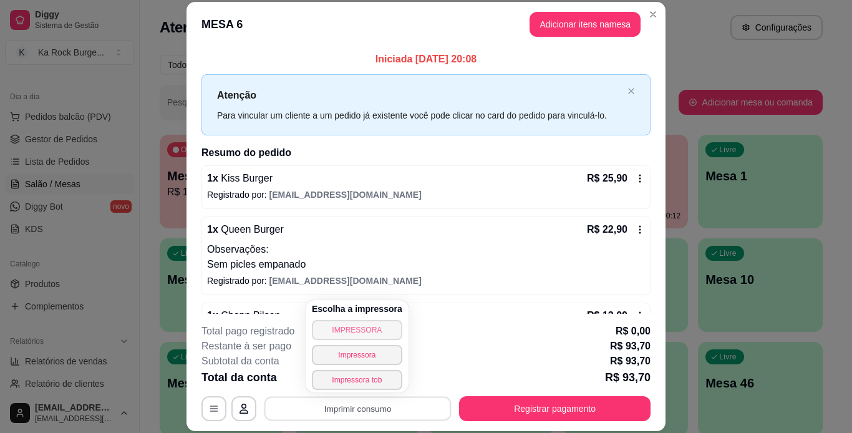
click at [348, 327] on button "IMPRESSORA" at bounding box center [357, 330] width 90 height 20
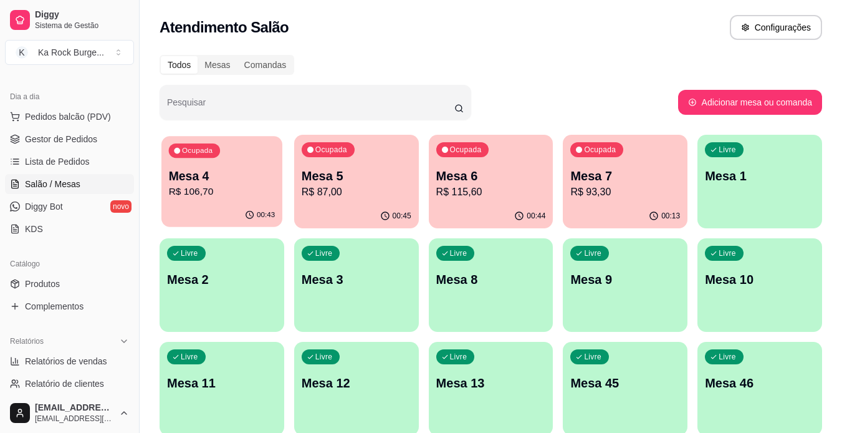
click at [242, 181] on p "Mesa 4" at bounding box center [222, 176] width 107 height 17
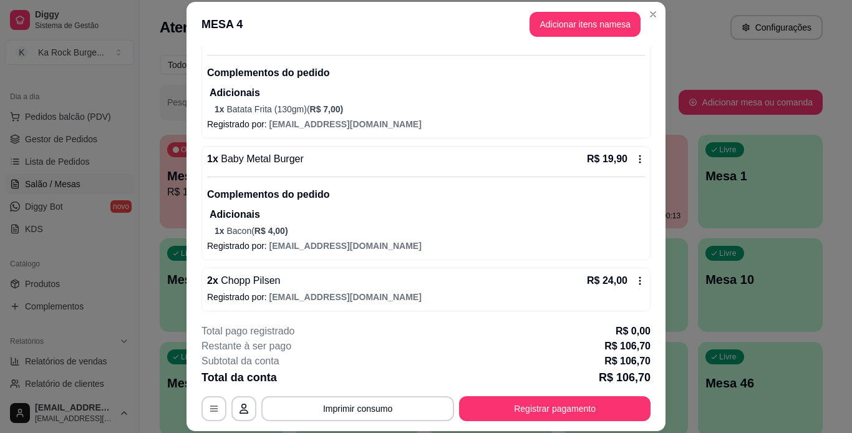
scroll to position [195, 0]
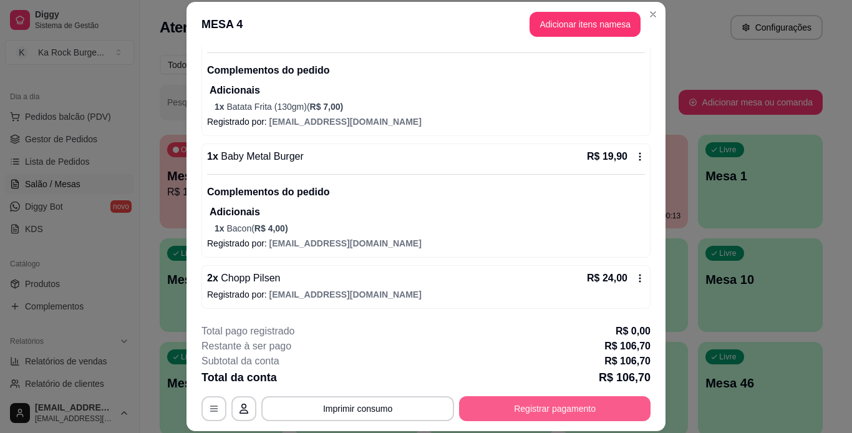
click at [501, 405] on button "Registrar pagamento" at bounding box center [554, 408] width 191 height 25
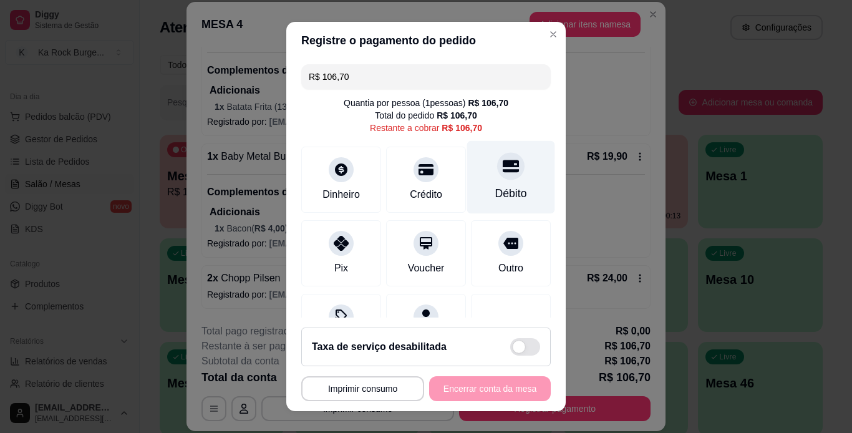
click at [497, 178] on div at bounding box center [510, 165] width 27 height 27
click at [503, 391] on div "**********" at bounding box center [425, 388] width 249 height 25
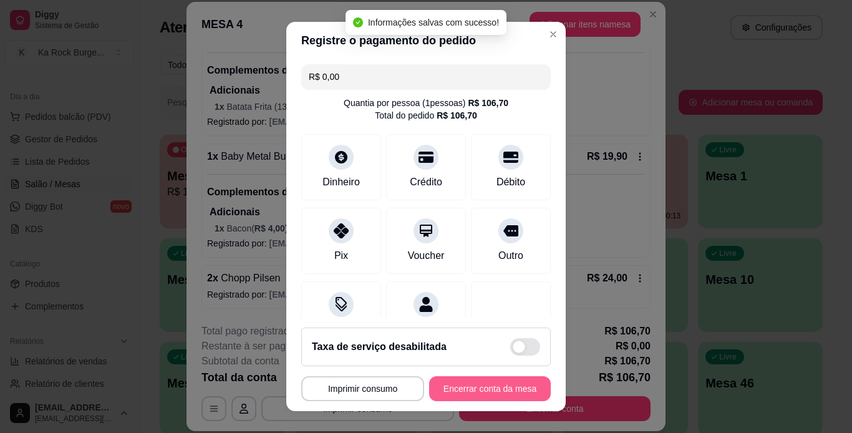
type input "R$ 0,00"
click at [503, 391] on button "Encerrar conta da mesa" at bounding box center [490, 388] width 122 height 25
click at [503, 391] on div "**********" at bounding box center [425, 388] width 249 height 25
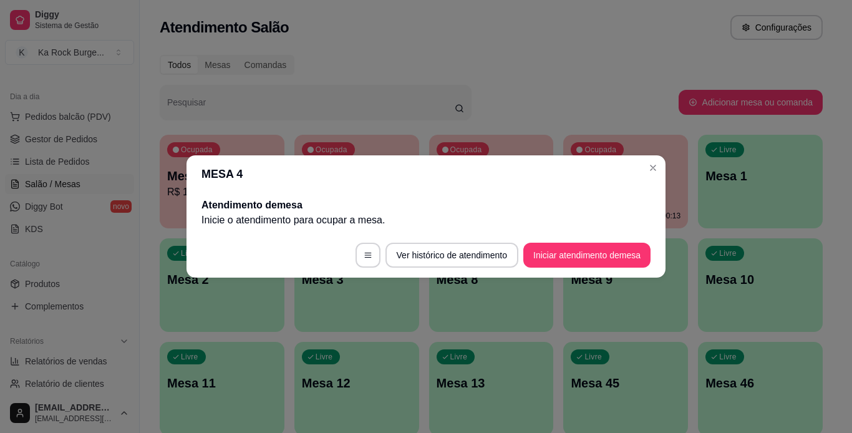
scroll to position [0, 0]
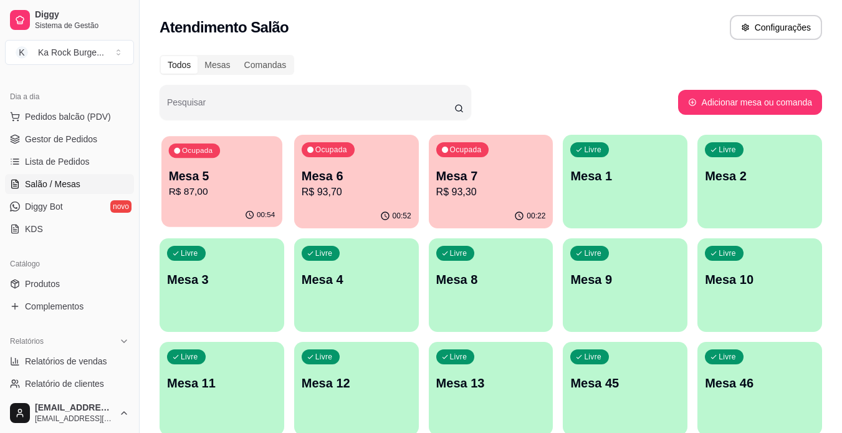
click at [243, 147] on div "Ocupada Mesa 5 R$ 87,00" at bounding box center [221, 169] width 121 height 67
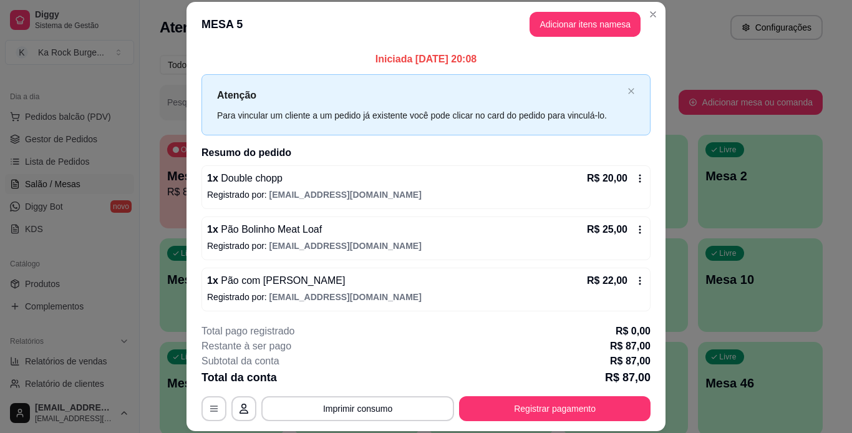
scroll to position [54, 0]
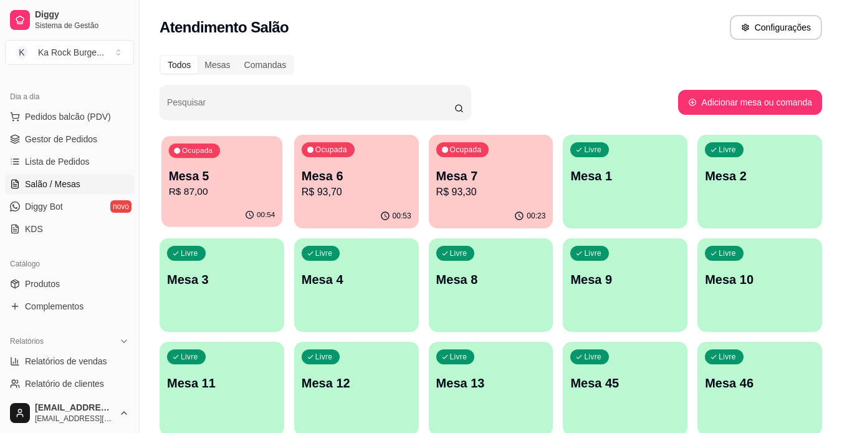
click at [251, 165] on div "Ocupada Mesa 5 R$ 87,00" at bounding box center [221, 169] width 121 height 67
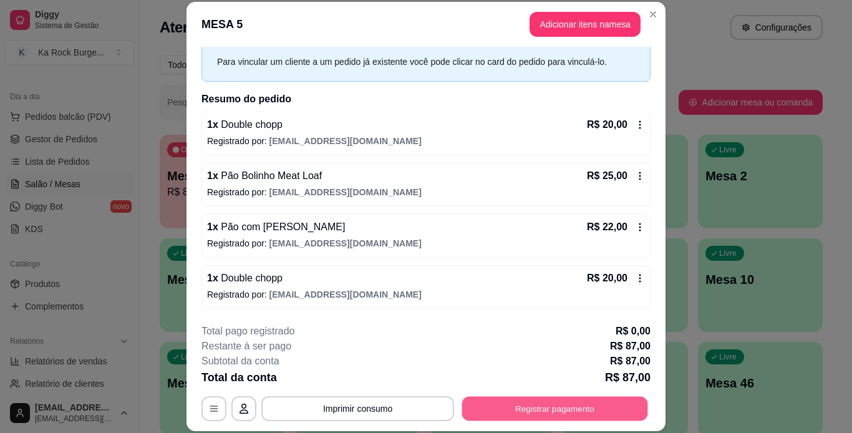
click at [522, 411] on button "Registrar pagamento" at bounding box center [555, 408] width 186 height 24
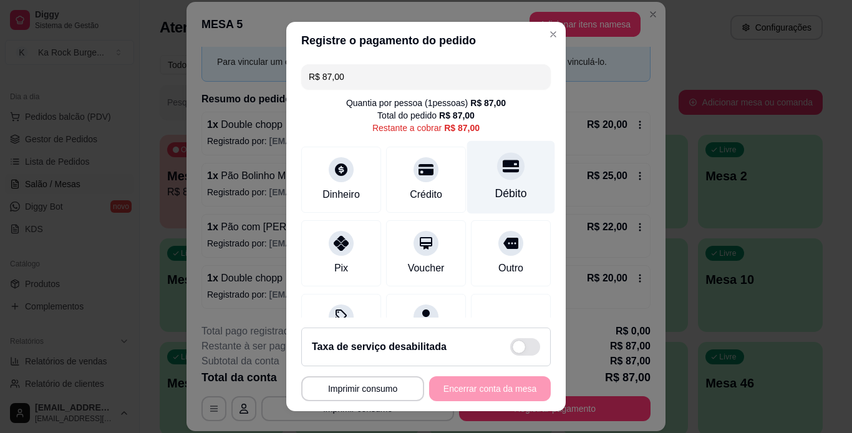
click at [473, 204] on div "Débito" at bounding box center [511, 176] width 88 height 73
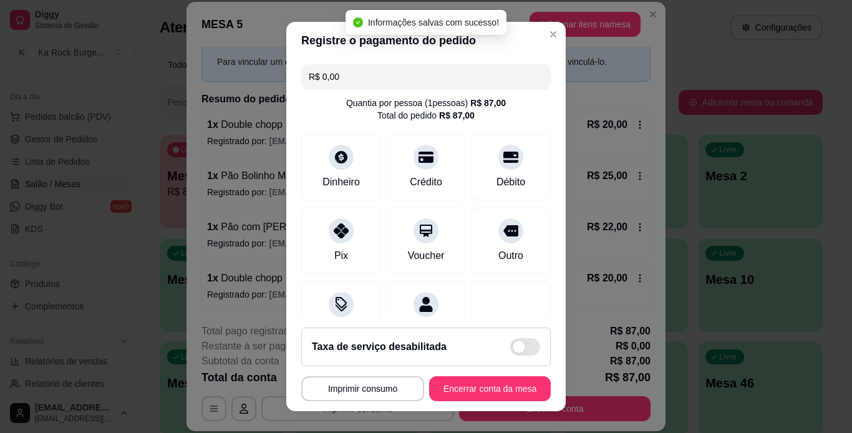
type input "R$ 0,00"
click at [507, 387] on button "Encerrar conta da mesa" at bounding box center [490, 388] width 122 height 25
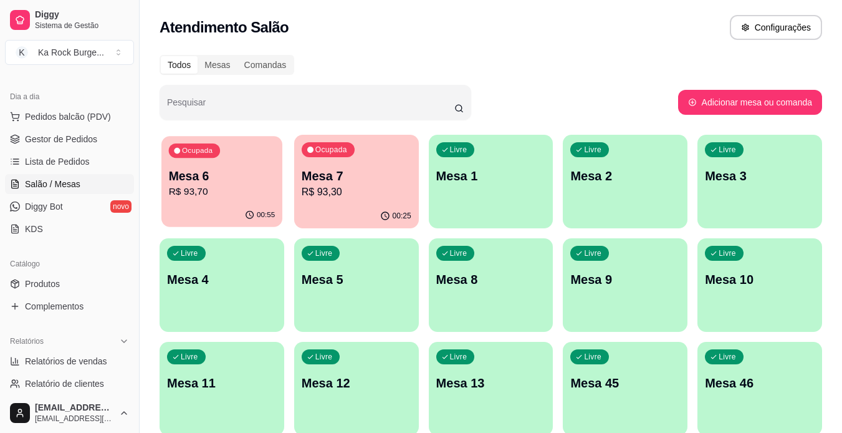
click at [245, 186] on p "R$ 93,70" at bounding box center [222, 192] width 107 height 14
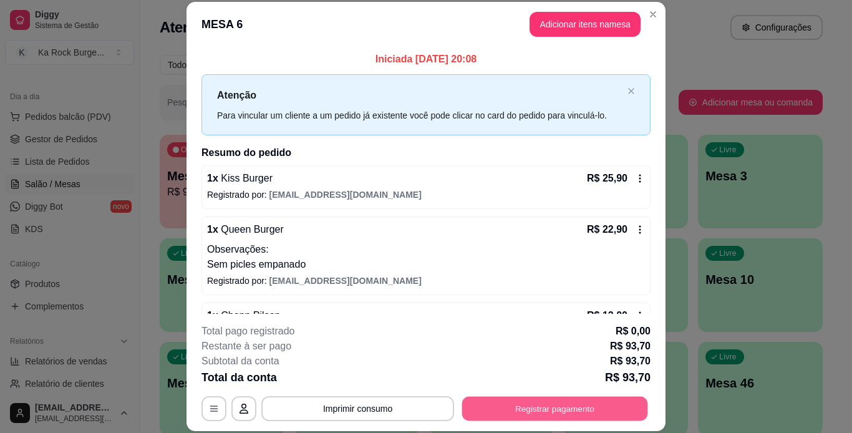
click at [505, 417] on button "Registrar pagamento" at bounding box center [555, 408] width 186 height 24
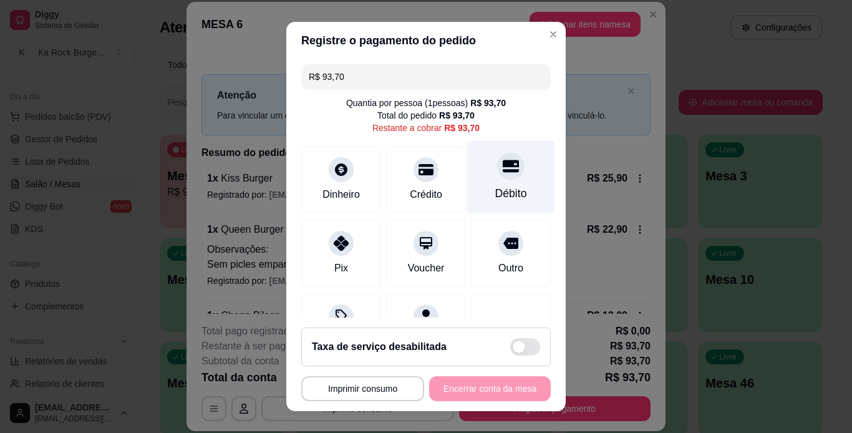
click at [495, 198] on div "Débito" at bounding box center [511, 193] width 32 height 16
type input "R$ 0,00"
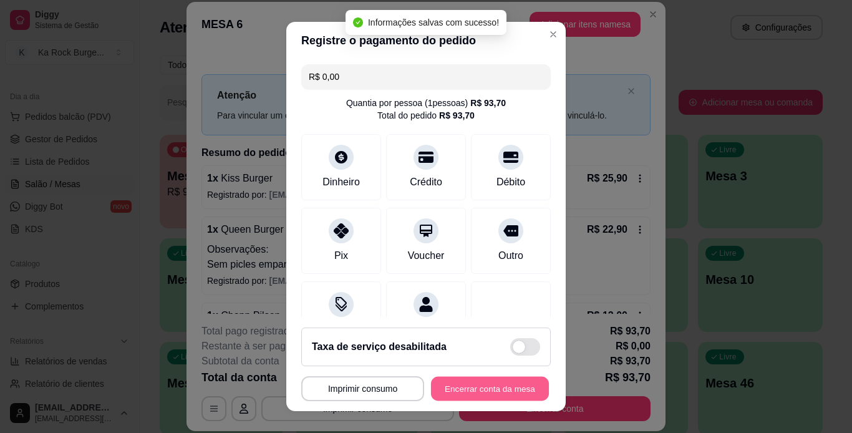
click at [464, 395] on button "Encerrar conta da mesa" at bounding box center [490, 389] width 118 height 24
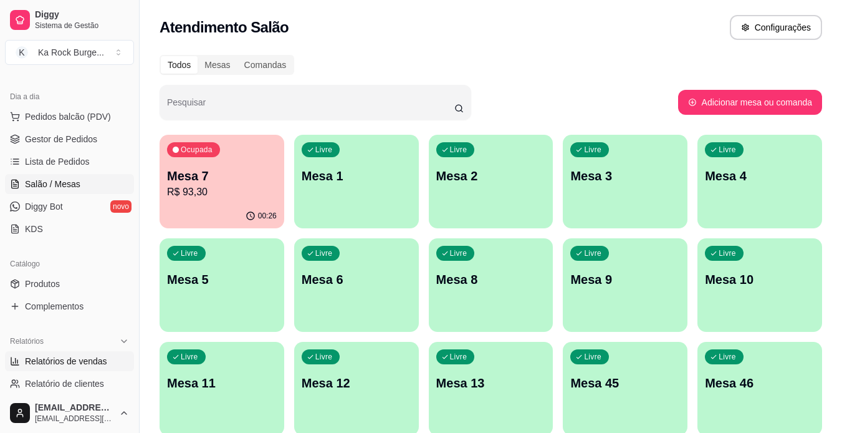
click at [69, 358] on span "Relatórios de vendas" at bounding box center [66, 361] width 82 height 12
select select "ALL"
select select "0"
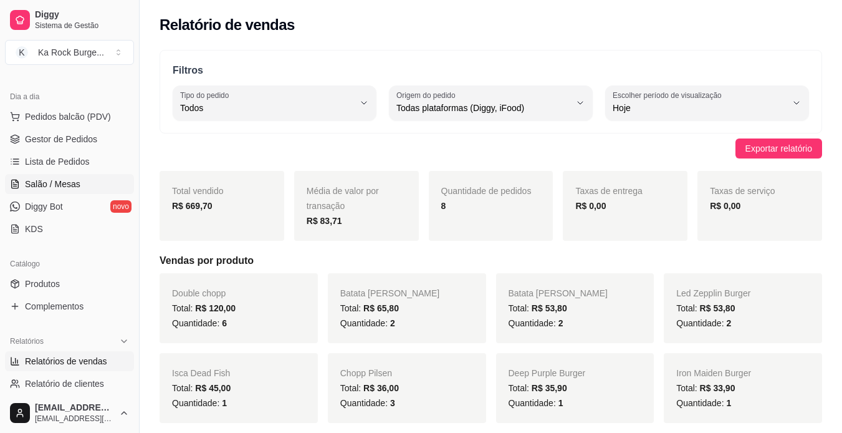
click at [73, 183] on span "Salão / Mesas" at bounding box center [52, 184] width 55 height 12
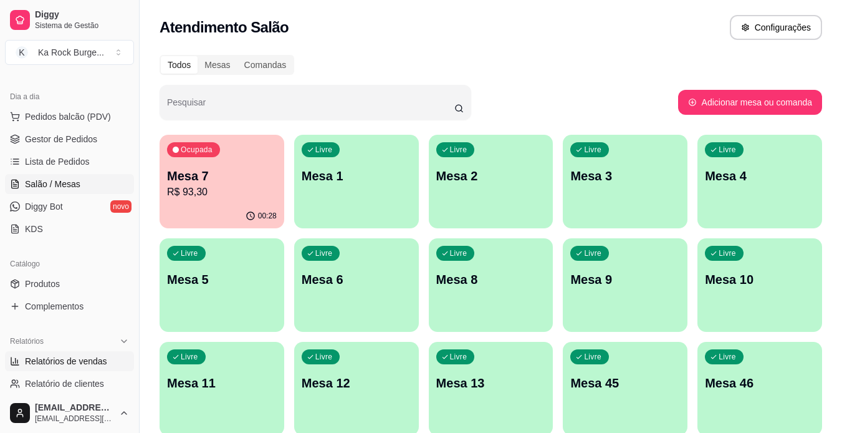
click at [98, 356] on span "Relatórios de vendas" at bounding box center [66, 361] width 82 height 12
select select "ALL"
select select "0"
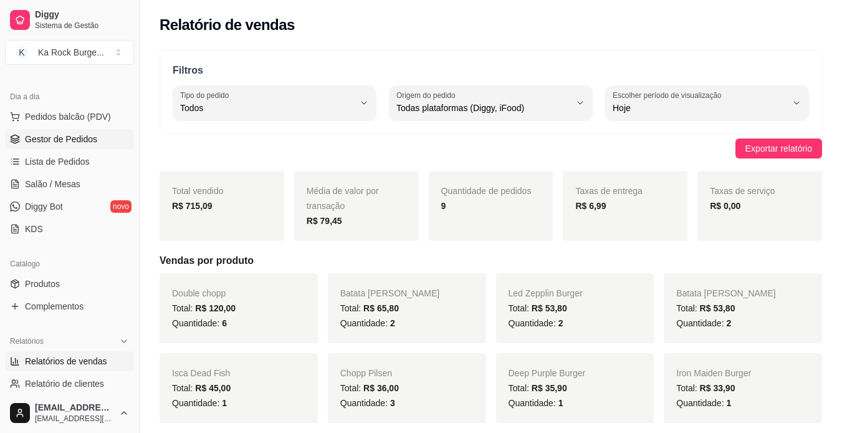
click at [68, 143] on span "Gestor de Pedidos" at bounding box center [61, 139] width 72 height 12
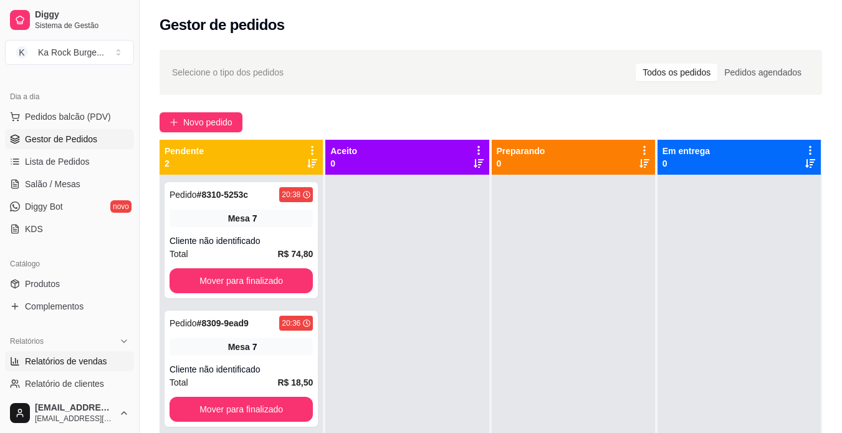
click at [84, 359] on span "Relatórios de vendas" at bounding box center [66, 361] width 82 height 12
select select "ALL"
select select "0"
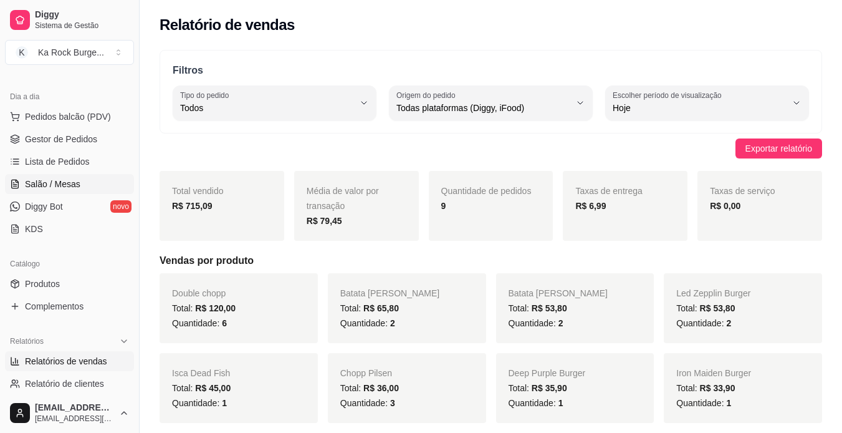
click at [50, 186] on span "Salão / Mesas" at bounding box center [52, 184] width 55 height 12
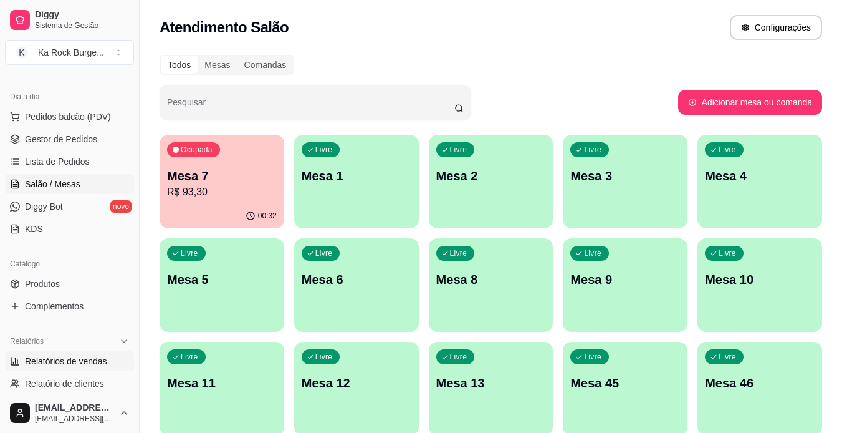
click at [65, 357] on span "Relatórios de vendas" at bounding box center [66, 361] width 82 height 12
select select "ALL"
select select "0"
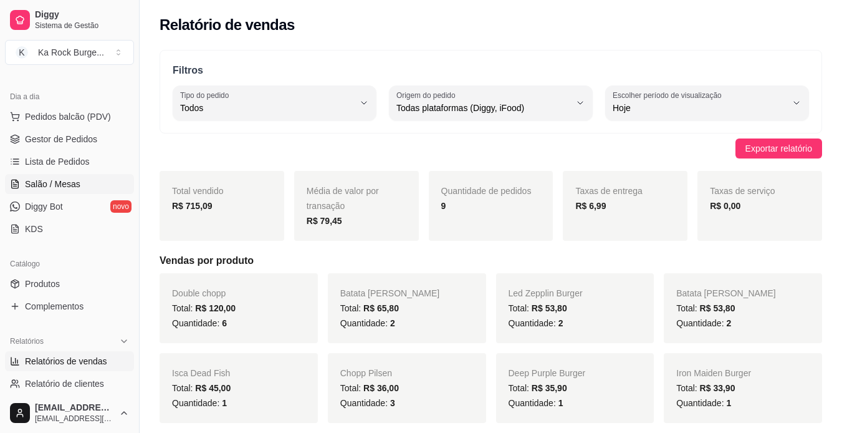
click at [61, 186] on span "Salão / Mesas" at bounding box center [52, 184] width 55 height 12
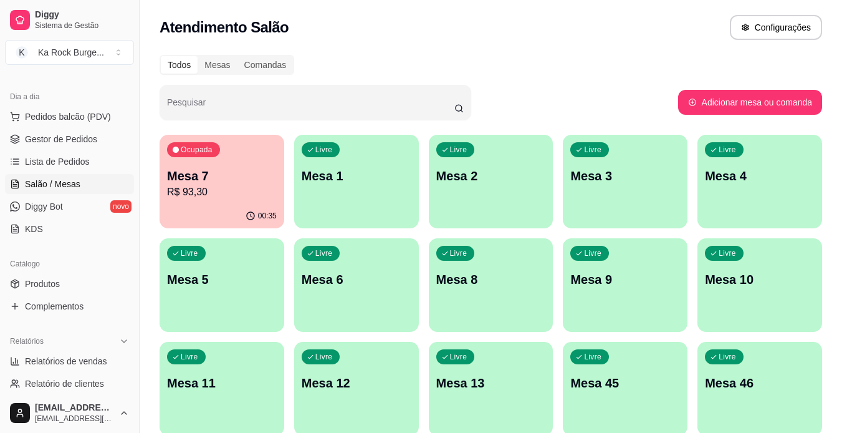
click at [270, 199] on p "R$ 93,30" at bounding box center [222, 192] width 110 height 15
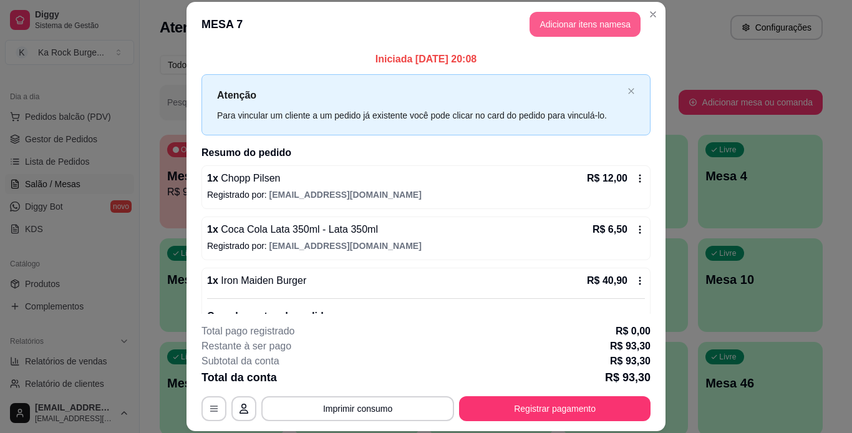
click at [559, 34] on button "Adicionar itens na mesa" at bounding box center [584, 24] width 111 height 25
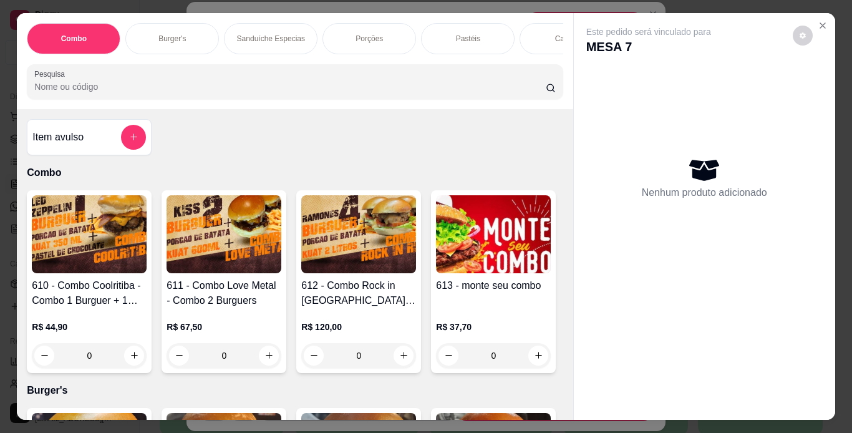
click at [261, 60] on div "Combo Burger's Sanduíche Especias Porções Pastéis Caldos Sobremesas Burger's Do…" at bounding box center [294, 61] width 555 height 96
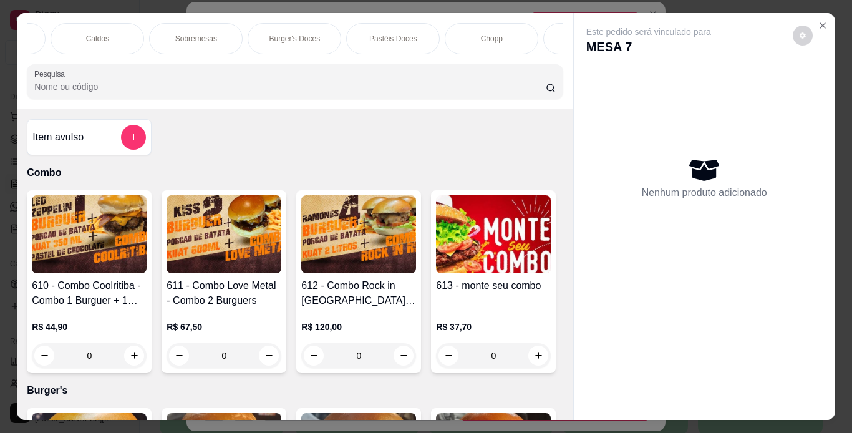
drag, startPoint x: 471, startPoint y: 35, endPoint x: 305, endPoint y: 259, distance: 278.2
click at [472, 34] on div "Chopp" at bounding box center [492, 38] width 94 height 31
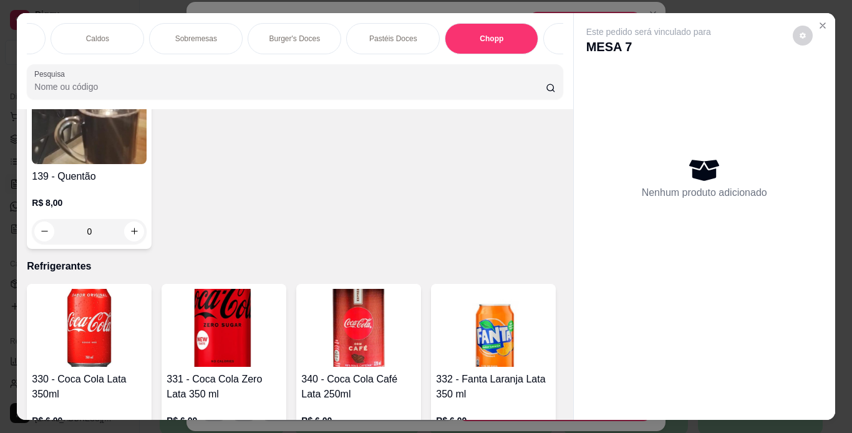
scroll to position [32, 0]
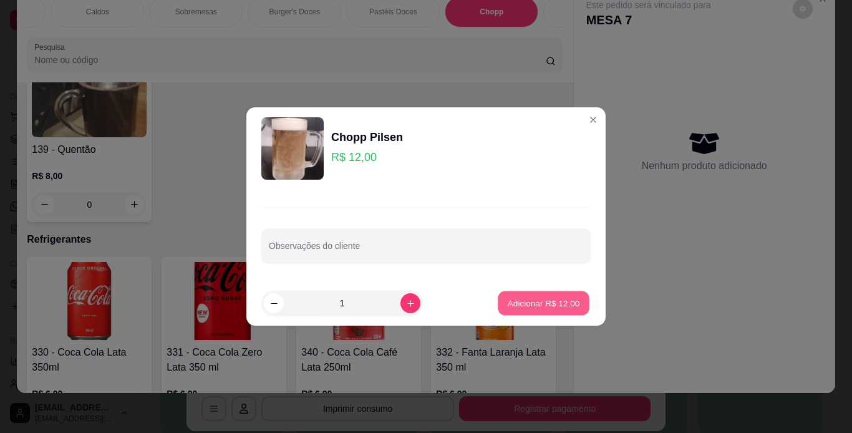
click at [557, 308] on p "Adicionar R$ 12,00" at bounding box center [543, 303] width 72 height 12
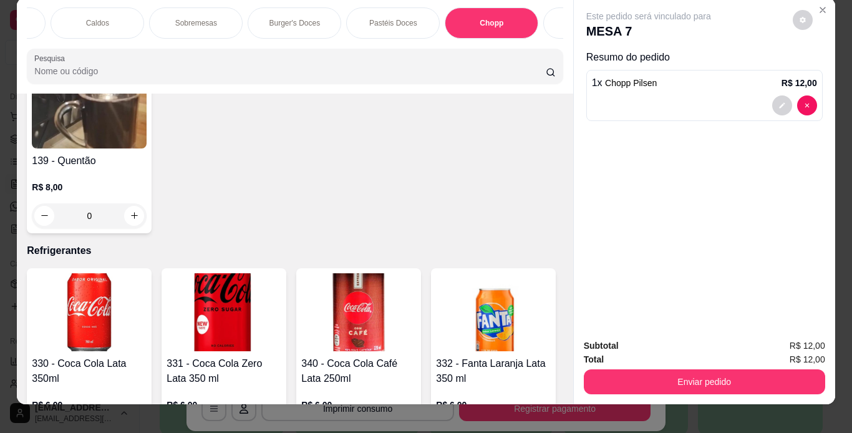
scroll to position [0, 0]
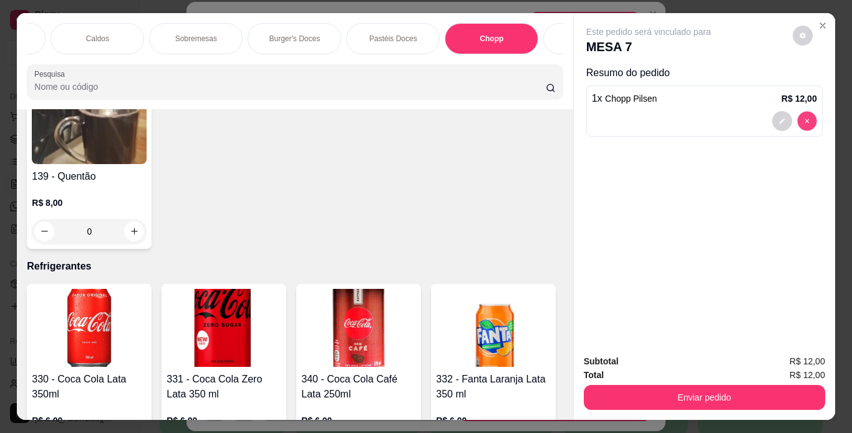
type input "0"
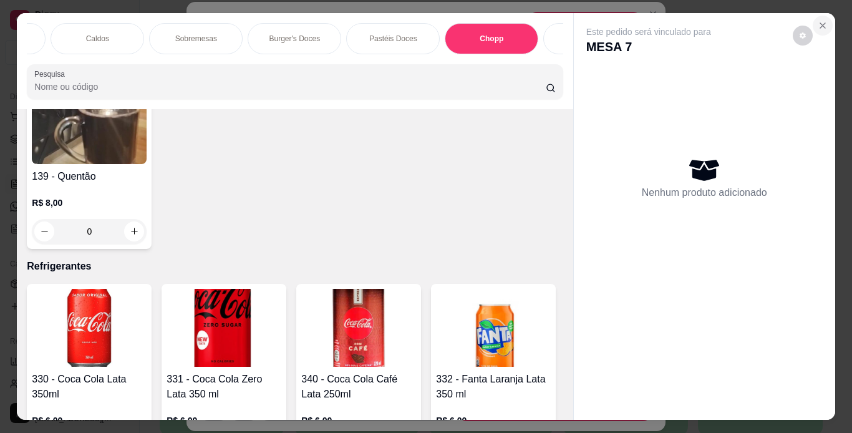
click at [819, 21] on icon "Close" at bounding box center [822, 26] width 10 height 10
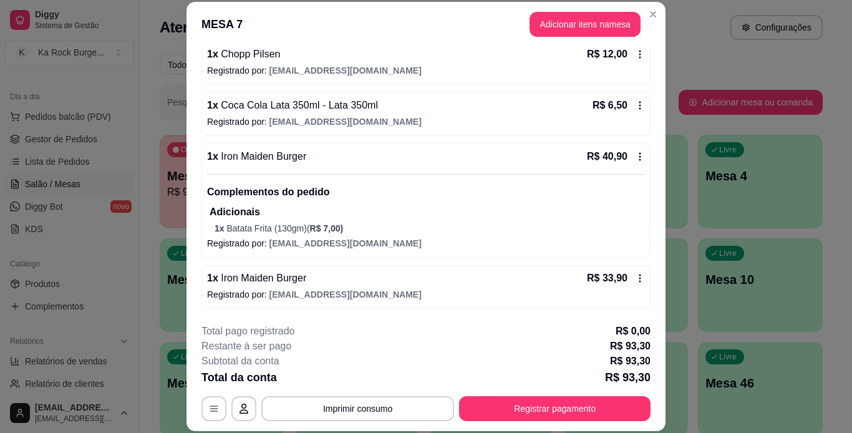
scroll to position [38, 0]
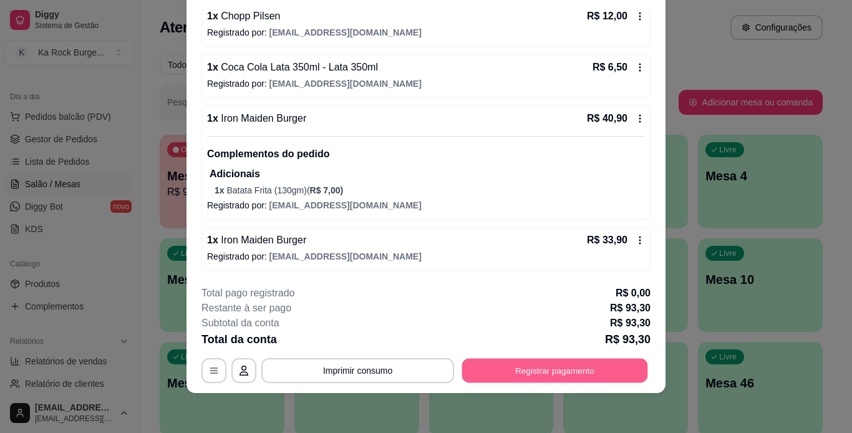
click at [622, 372] on button "Registrar pagamento" at bounding box center [555, 370] width 186 height 24
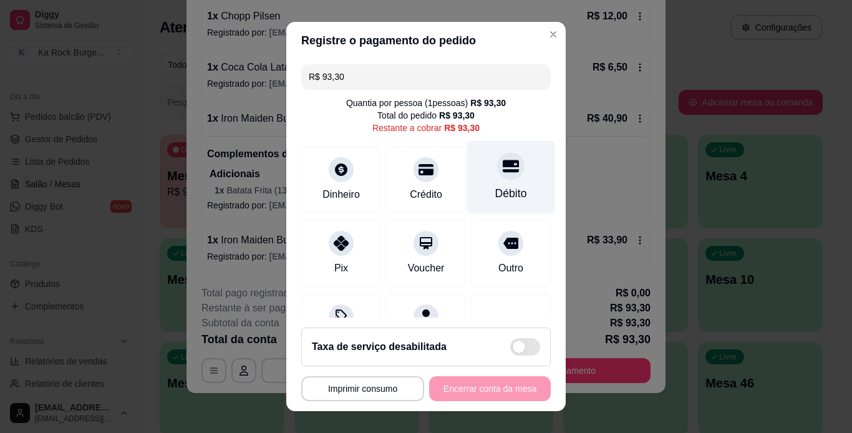
click at [481, 147] on div "Débito" at bounding box center [511, 176] width 88 height 73
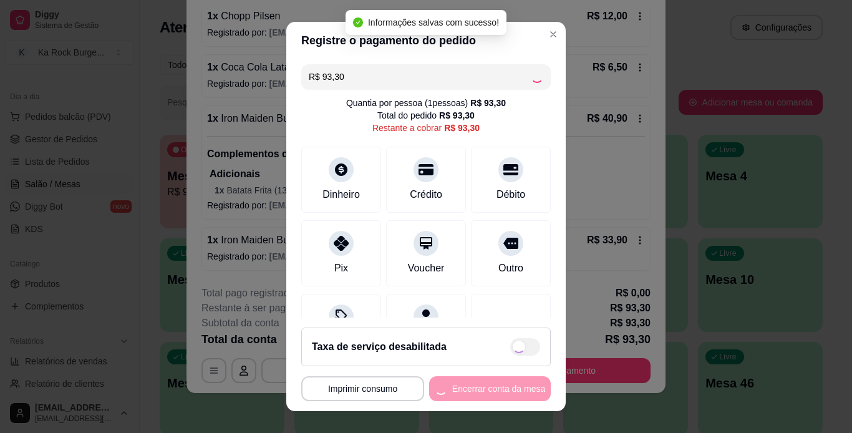
type input "R$ 0,00"
click at [500, 389] on button "Encerrar conta da mesa" at bounding box center [490, 388] width 122 height 25
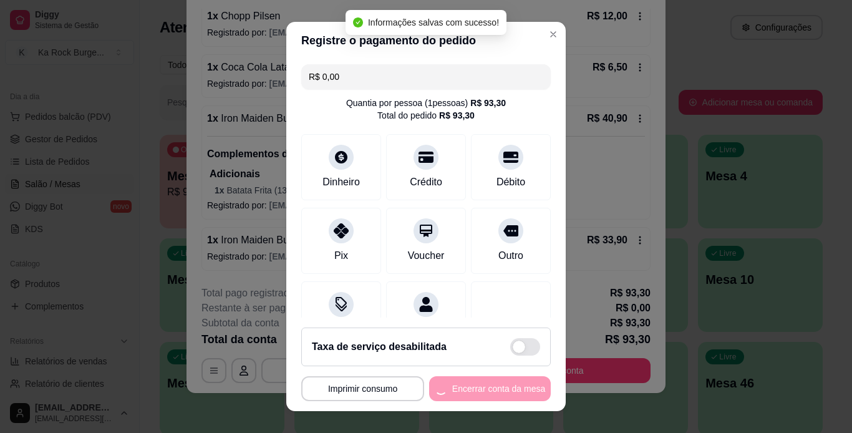
click at [500, 389] on div "**********" at bounding box center [425, 388] width 249 height 25
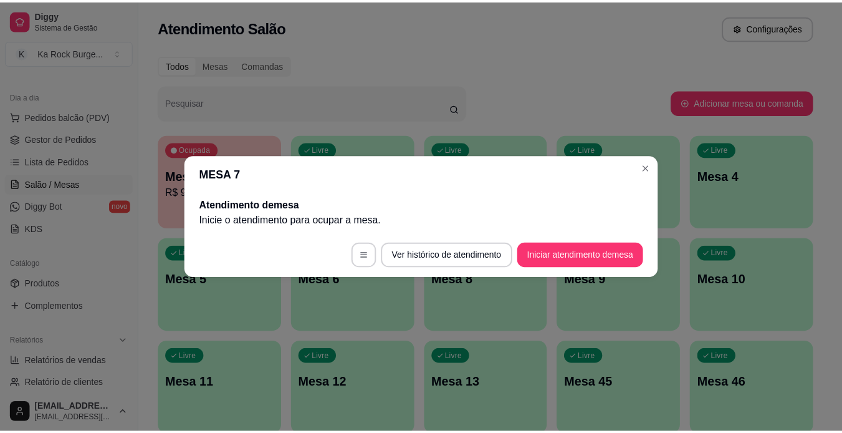
scroll to position [0, 0]
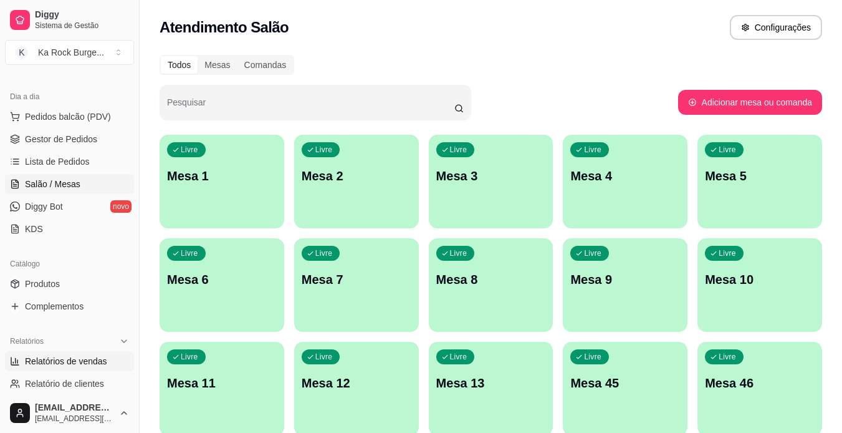
click at [58, 363] on span "Relatórios de vendas" at bounding box center [66, 361] width 82 height 12
select select "ALL"
select select "0"
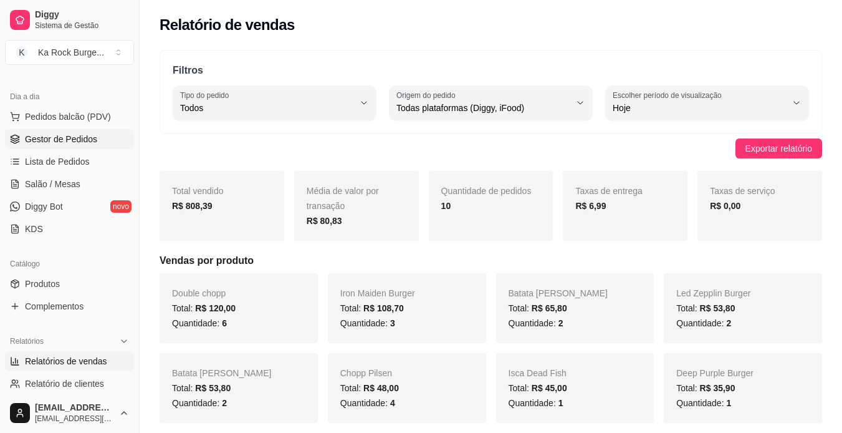
click at [74, 135] on span "Gestor de Pedidos" at bounding box center [61, 139] width 72 height 12
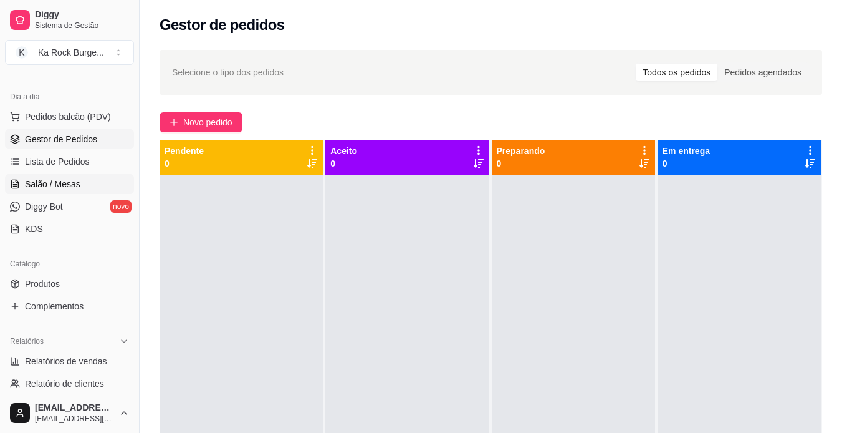
click at [54, 182] on span "Salão / Mesas" at bounding box center [52, 184] width 55 height 12
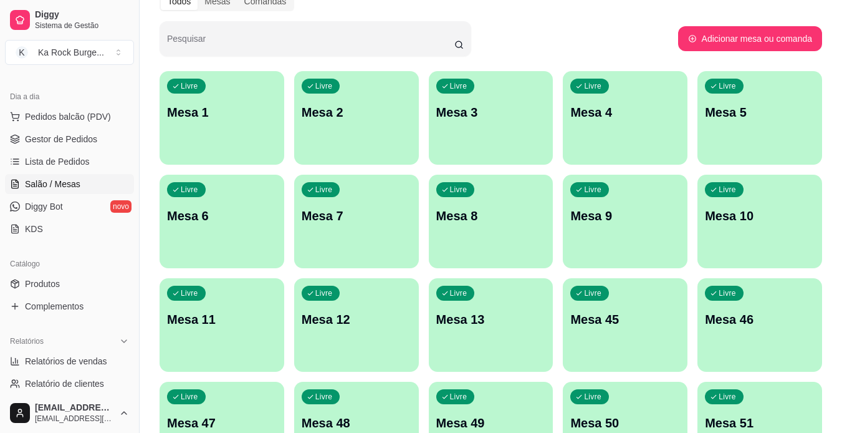
scroll to position [62, 0]
